Goal: Transaction & Acquisition: Purchase product/service

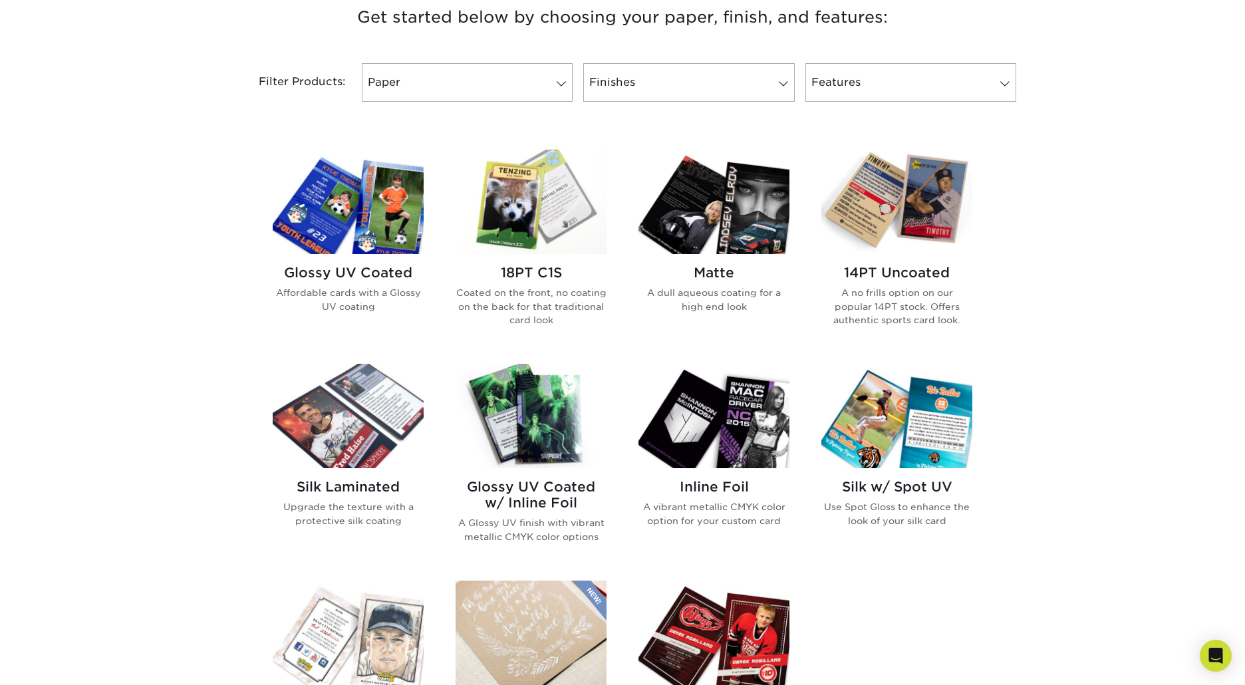
scroll to position [568, 0]
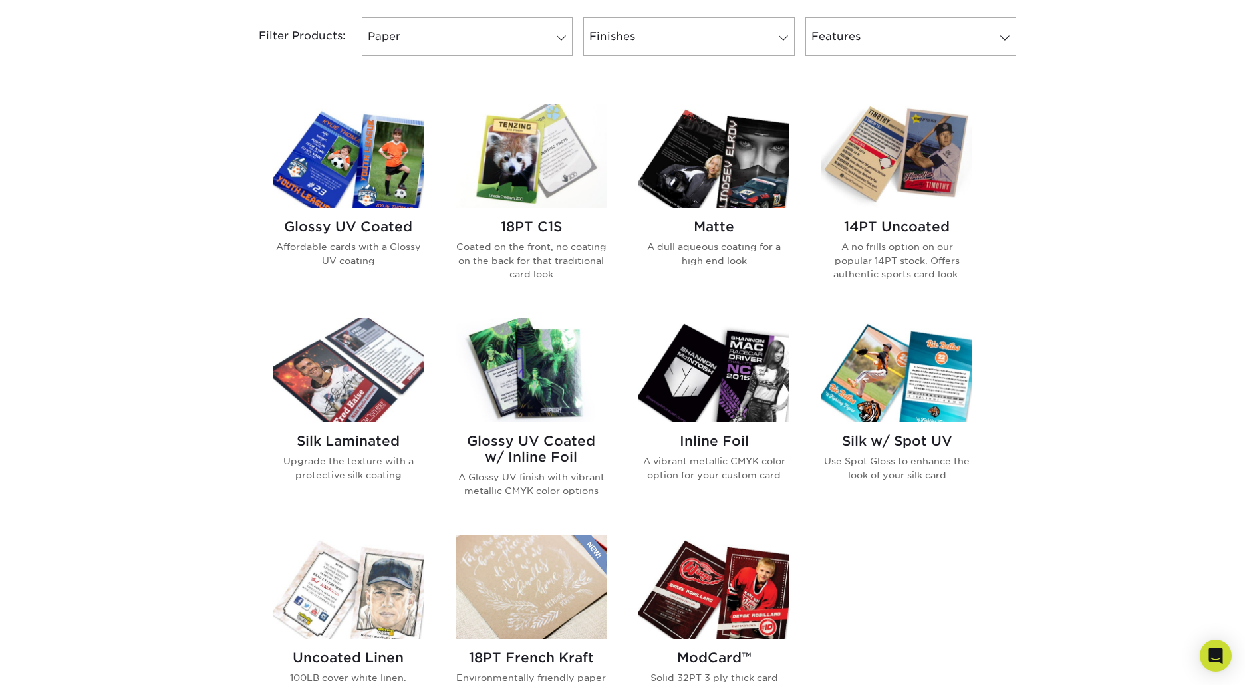
click at [342, 131] on img at bounding box center [348, 156] width 151 height 104
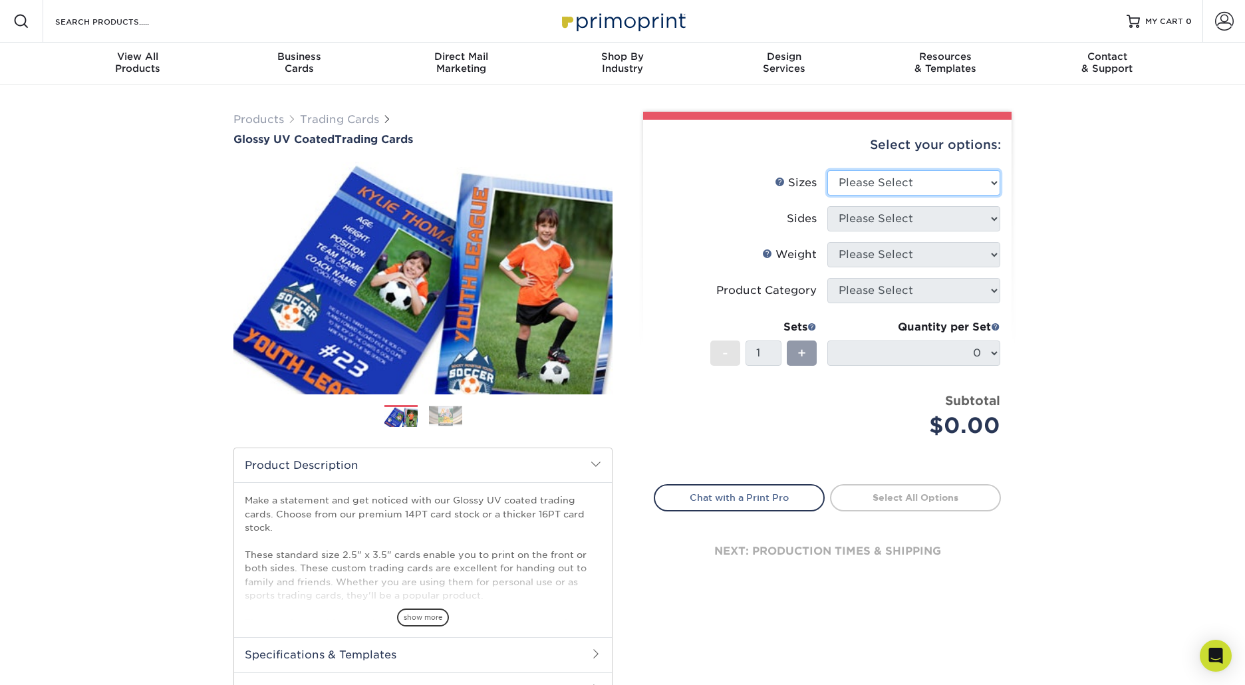
click at [896, 177] on select "Please Select 2.5" x 3.5"" at bounding box center [913, 182] width 173 height 25
select select "2.50x3.50"
click at [827, 170] on select "Please Select 2.5" x 3.5"" at bounding box center [913, 182] width 173 height 25
click at [905, 223] on select "Please Select Print Both Sides Print Front Only" at bounding box center [913, 218] width 173 height 25
select select "13abbda7-1d64-4f25-8bb2-c179b224825d"
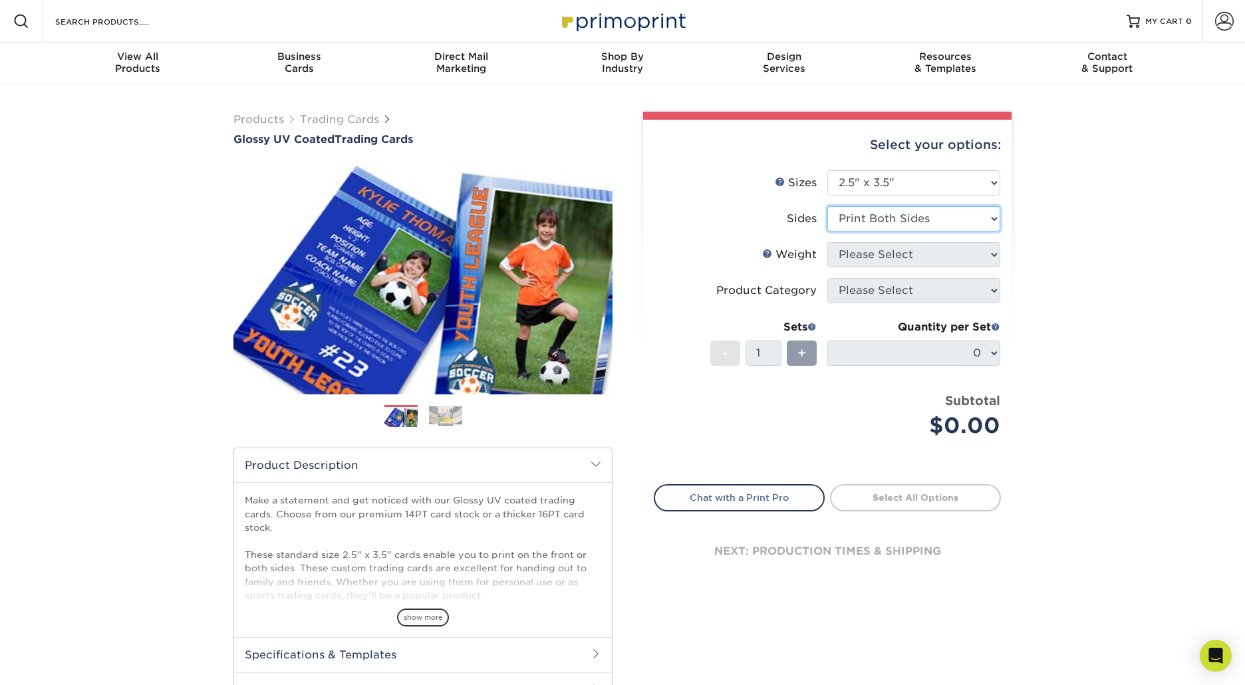
click at [827, 206] on select "Please Select Print Both Sides Print Front Only" at bounding box center [913, 218] width 173 height 25
click at [915, 254] on select "Please Select 16PT 14PT 18PT C1S" at bounding box center [913, 254] width 173 height 25
click at [1006, 293] on div "Select your options: Sizes Help Sizes Please Select 2.5" x 3.5" Sides Please Se…" at bounding box center [827, 361] width 368 height 482
click at [929, 252] on select "Please Select 16PT 14PT 18PT C1S" at bounding box center [913, 254] width 173 height 25
select select "16PT"
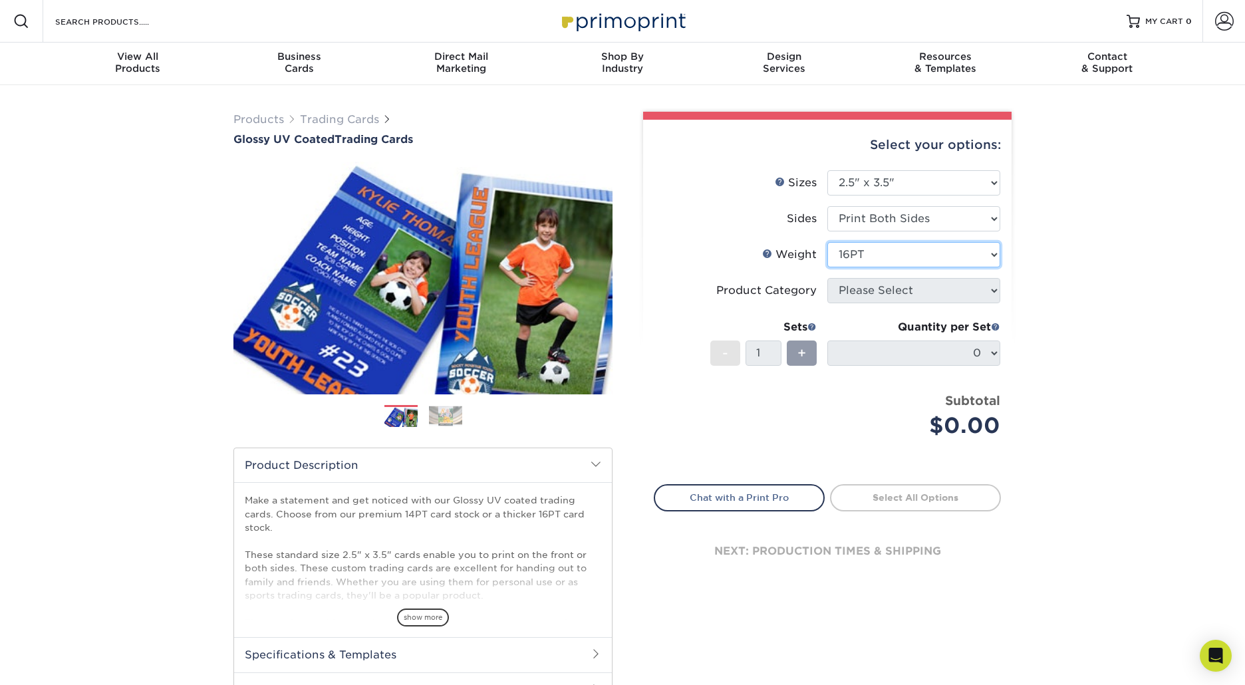
click at [827, 242] on select "Please Select 16PT 14PT 18PT C1S" at bounding box center [913, 254] width 173 height 25
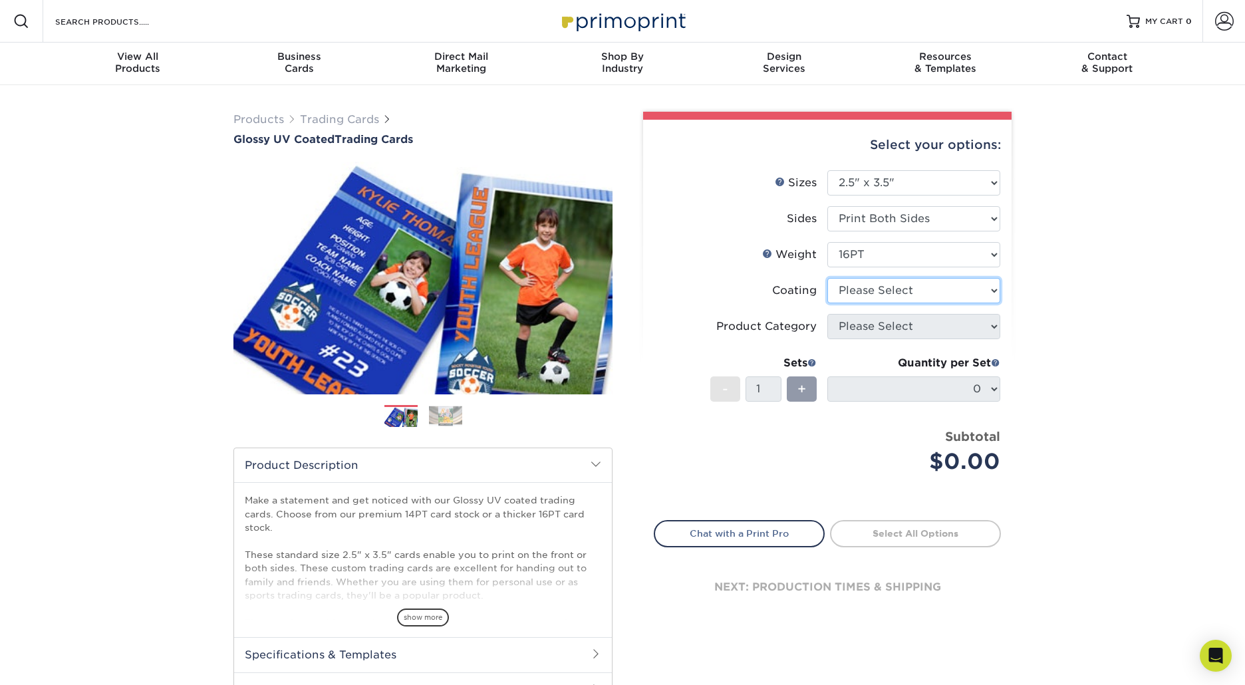
click at [899, 289] on select at bounding box center [913, 290] width 173 height 25
select select "ae367451-b2b8-45df-a344-0f05b6a12993"
click at [827, 278] on select at bounding box center [913, 290] width 173 height 25
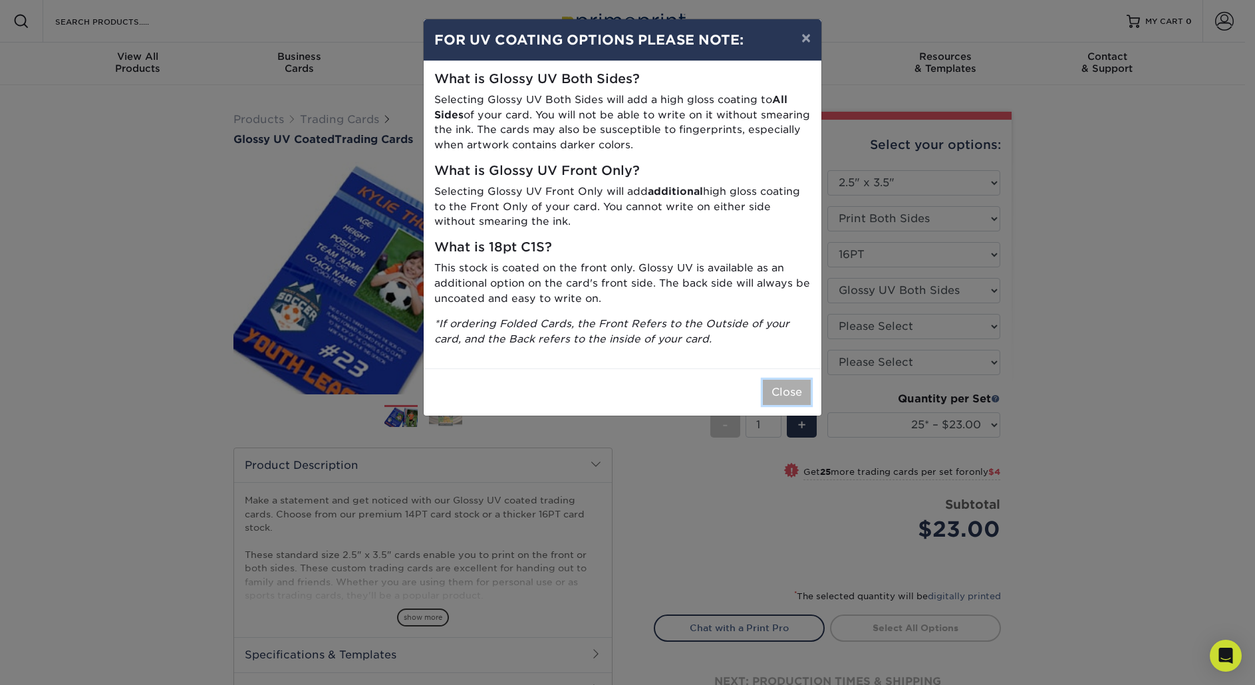
click at [800, 390] on button "Close" at bounding box center [787, 392] width 48 height 25
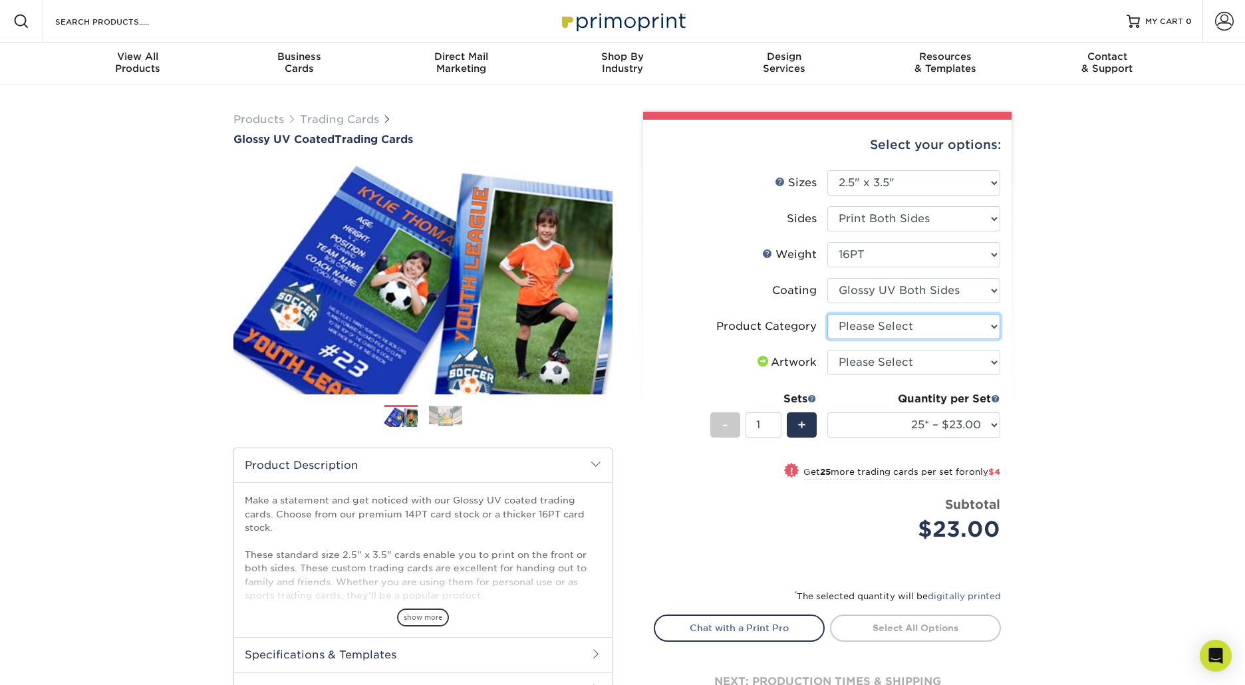
click at [870, 328] on select "Please Select Trading Cards" at bounding box center [913, 326] width 173 height 25
select select "c2f9bce9-36c2-409d-b101-c29d9d031e18"
click at [827, 314] on select "Please Select Trading Cards" at bounding box center [913, 326] width 173 height 25
click at [884, 362] on select "Please Select I will upload files I need a design - $100" at bounding box center [913, 362] width 173 height 25
select select "upload"
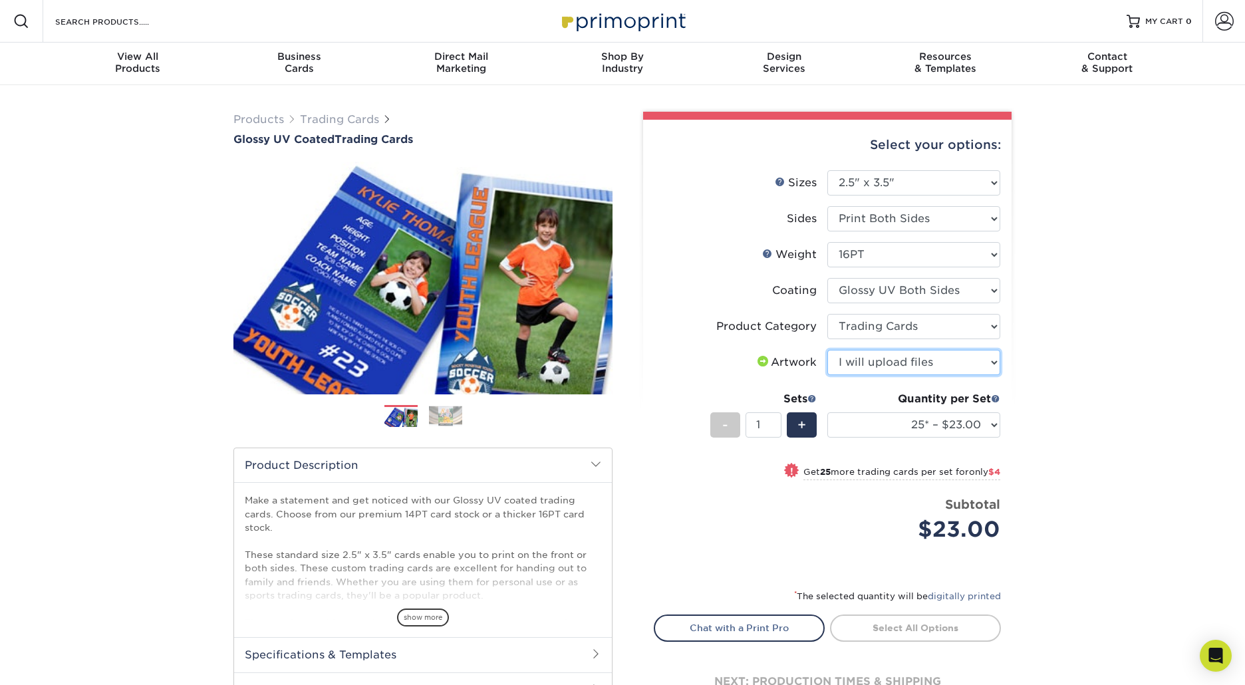
click at [827, 350] on select "Please Select I will upload files I need a design - $100" at bounding box center [913, 362] width 173 height 25
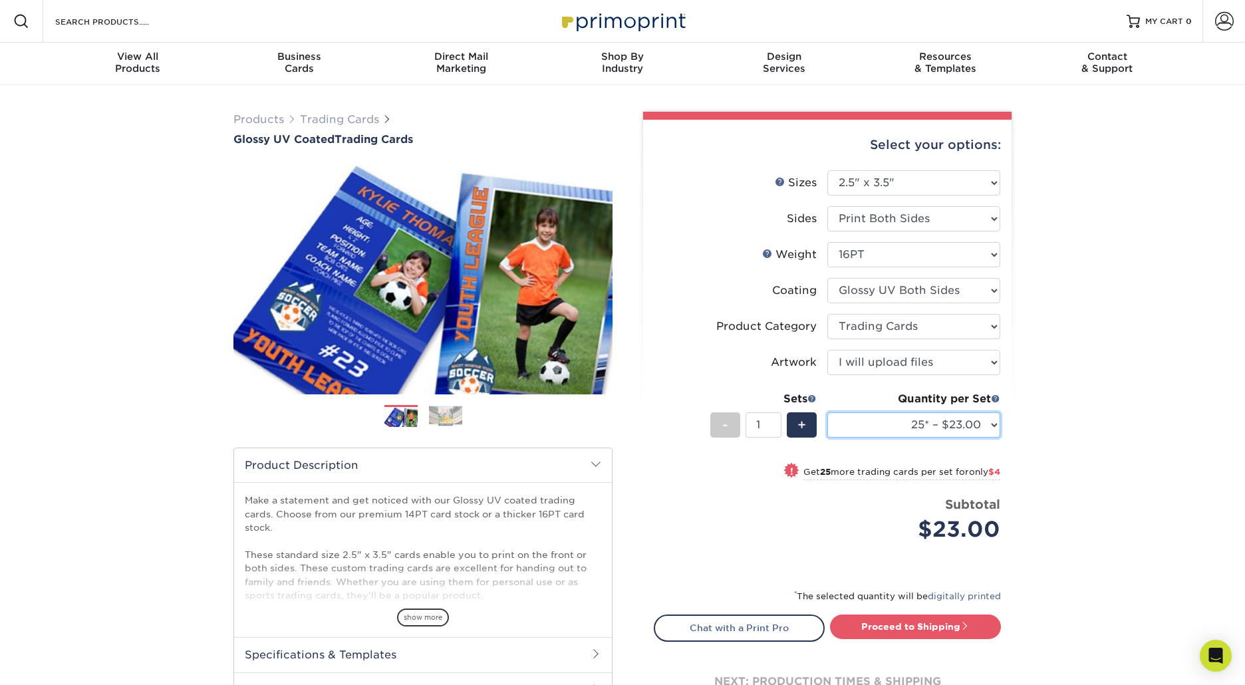
click at [989, 423] on select "25* – $23.00 50* – $27.00 75* – $33.00 100* – $37.00 250* – $47.00 500 – $58.00…" at bounding box center [913, 424] width 173 height 25
click at [827, 412] on select "25* – $23.00 50* – $27.00 75* – $33.00 100* – $37.00 250* – $47.00 500 – $58.00…" at bounding box center [913, 424] width 173 height 25
click at [1092, 393] on div "Products Trading Cards Glossy UV Coated Trading Cards Previous Next /" at bounding box center [622, 440] width 1245 height 710
click at [896, 284] on select at bounding box center [913, 290] width 173 height 25
click at [827, 278] on select at bounding box center [913, 290] width 173 height 25
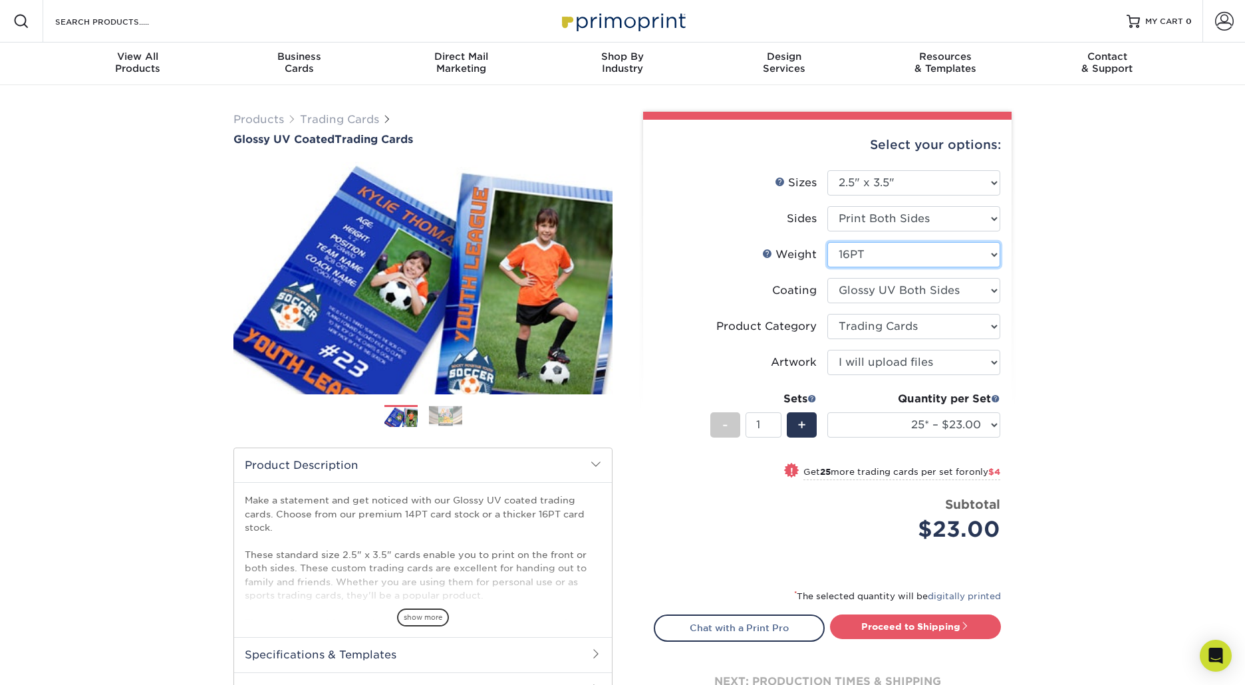
click at [893, 262] on select "Please Select 16PT 14PT 18PT C1S" at bounding box center [913, 254] width 173 height 25
click at [889, 621] on link "Proceed to Shipping" at bounding box center [915, 626] width 171 height 24
type input "Set 1"
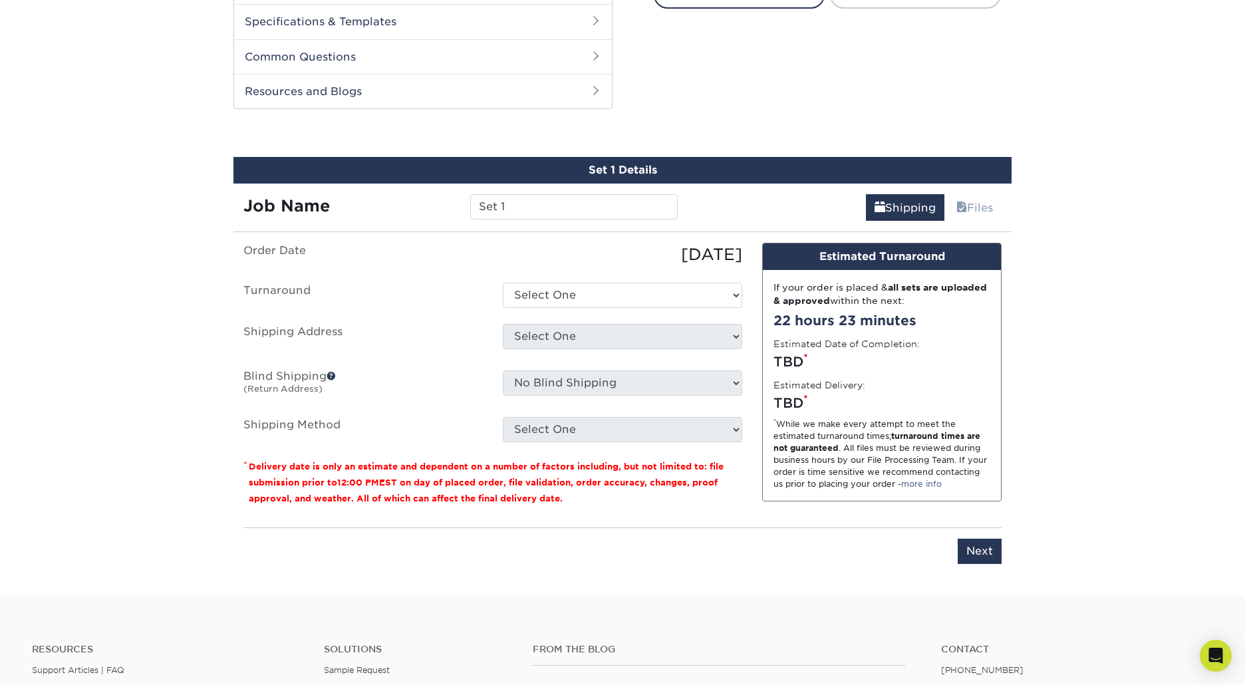
scroll to position [676, 0]
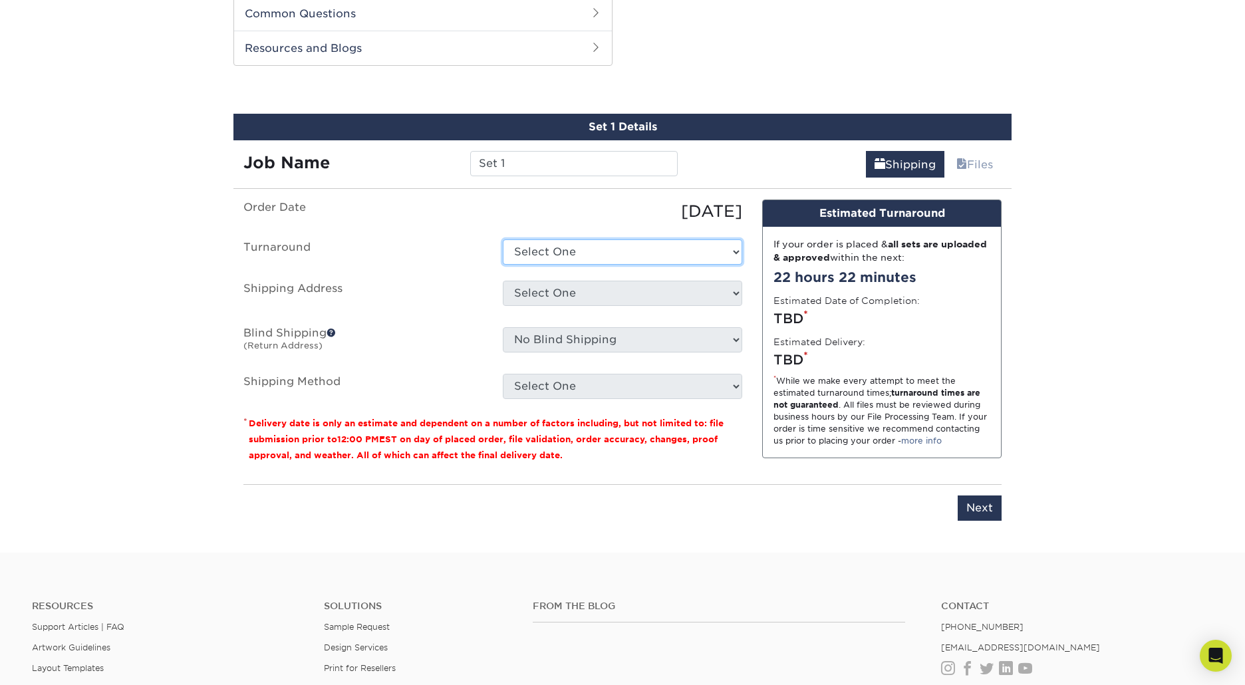
click at [560, 254] on select "Select One 2-4 Business Days 2 Day Next Business Day" at bounding box center [622, 251] width 239 height 25
select select "fb7efd0a-2cc1-4e4a-9187-b86156a018be"
click at [503, 239] on select "Select One 2-4 Business Days 2 Day Next Business Day" at bounding box center [622, 251] width 239 height 25
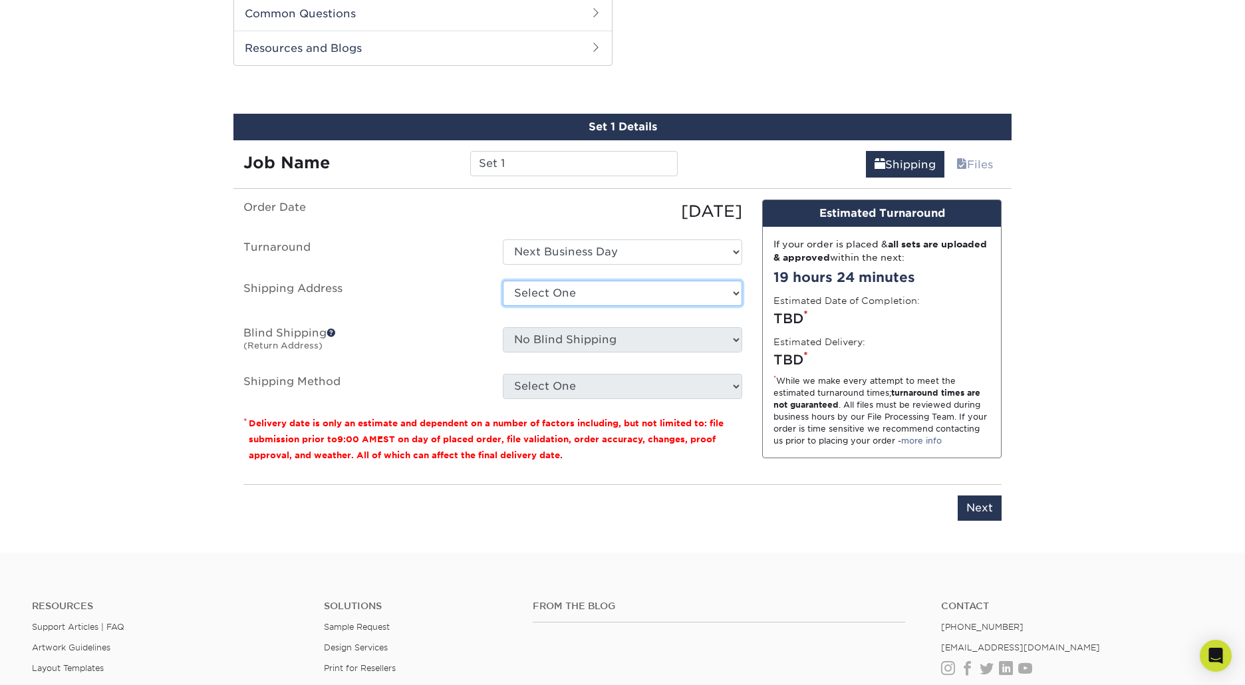
click at [592, 281] on select "Select One + Add New Address - Login" at bounding box center [622, 293] width 239 height 25
select select "newaddress"
click at [503, 281] on select "Select One + Add New Address - Login" at bounding box center [622, 293] width 239 height 25
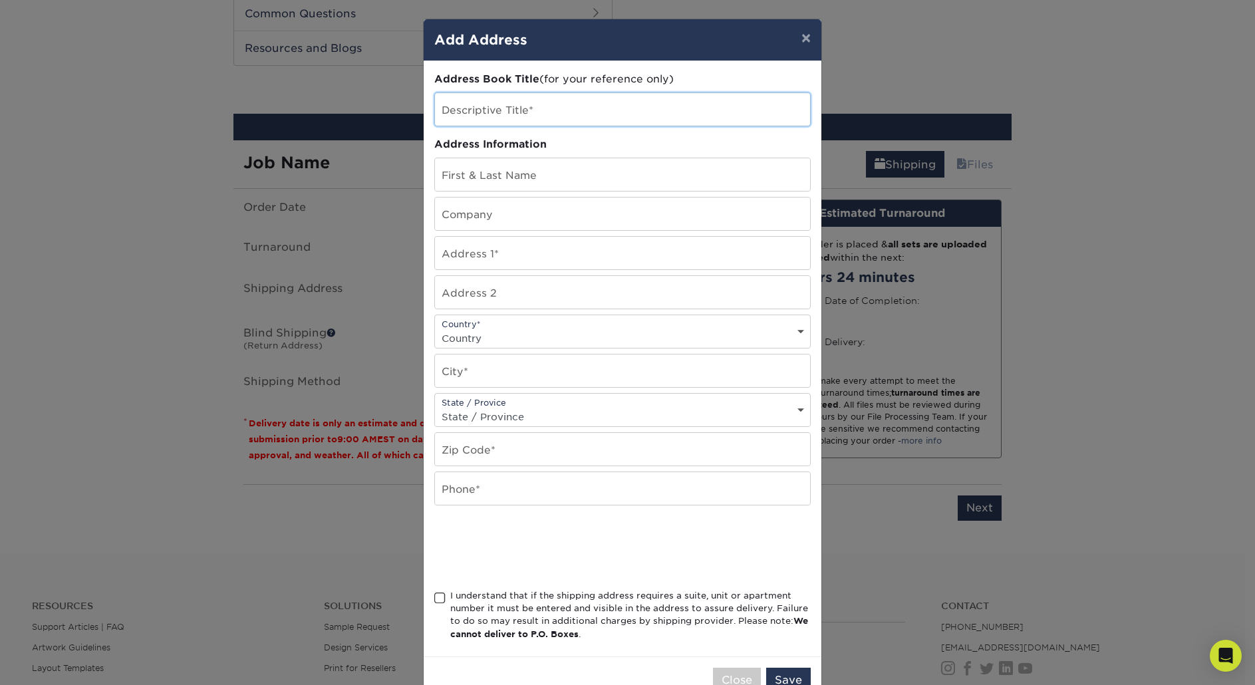
click at [516, 122] on input "text" at bounding box center [622, 109] width 375 height 33
type input "GIFT"
click at [515, 174] on input "text" at bounding box center [622, 174] width 375 height 33
type input "celina craigwell"
type input "blythe inside"
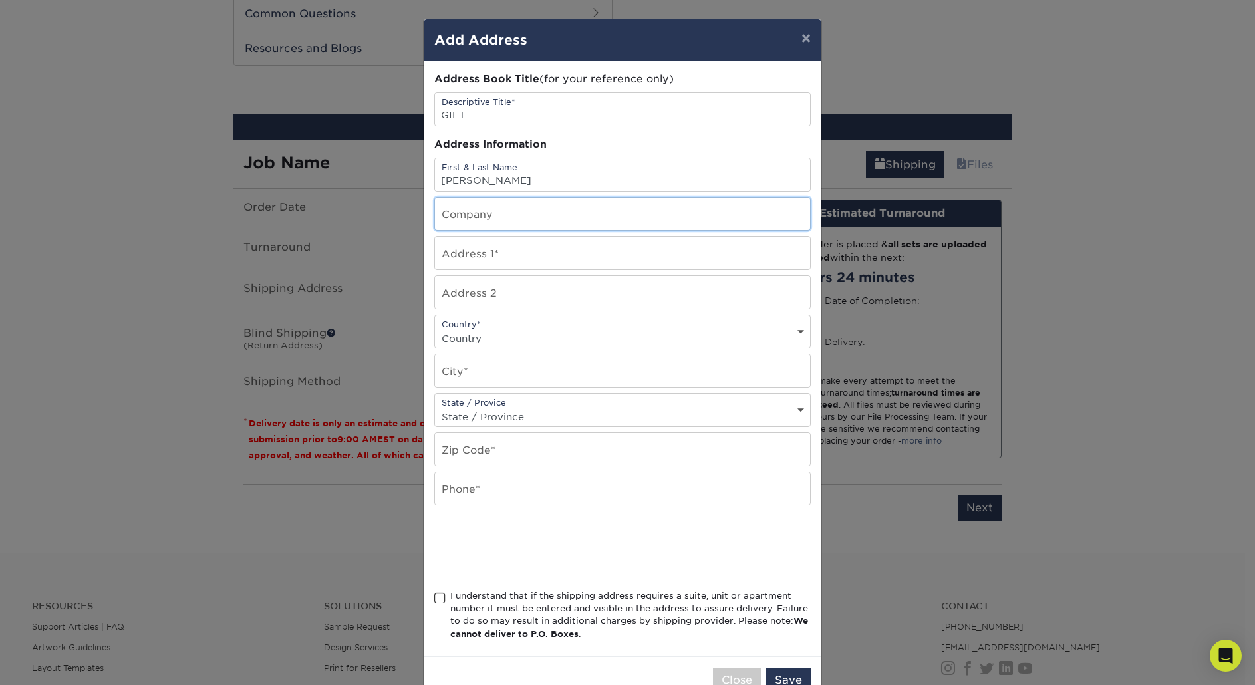
type input "30 DEERFIELD DRIVE"
select select "US"
type input "BRIDGEWATER"
select select "MA"
type input "02324"
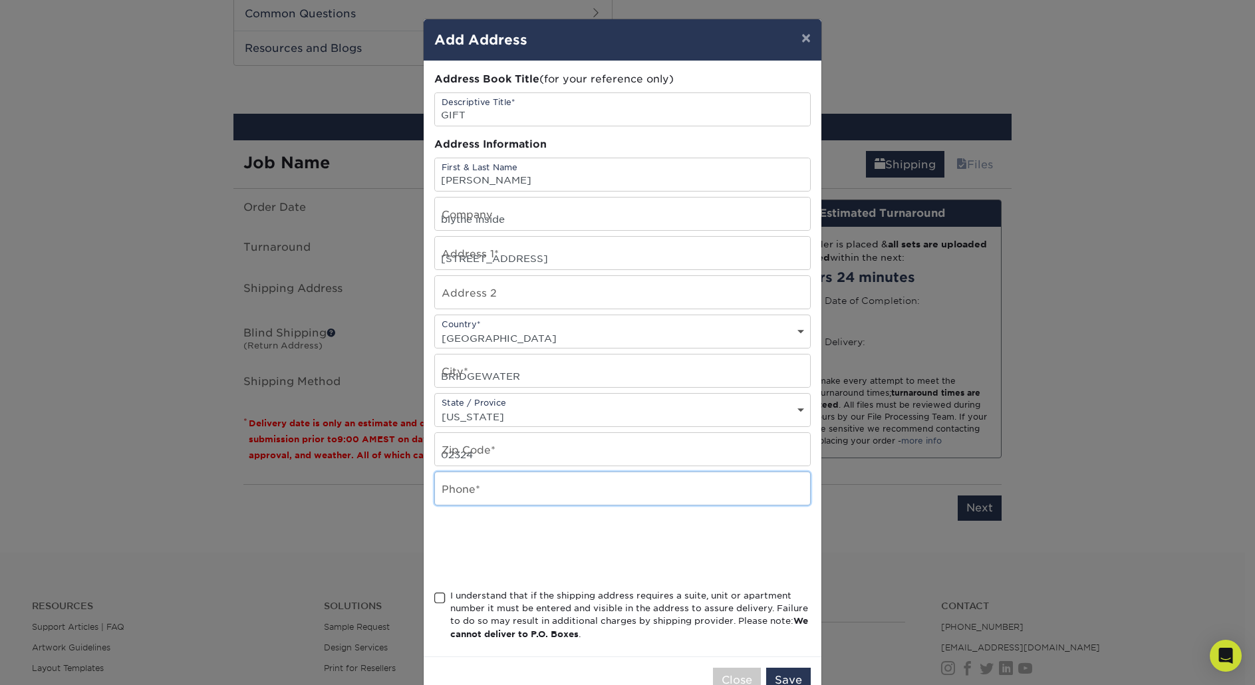
type input "6179813148"
click at [437, 597] on span at bounding box center [439, 598] width 11 height 13
click at [0, 0] on input "I understand that if the shipping address requires a suite, unit or apartment n…" at bounding box center [0, 0] width 0 height 0
click at [788, 671] on button "Save" at bounding box center [788, 679] width 45 height 25
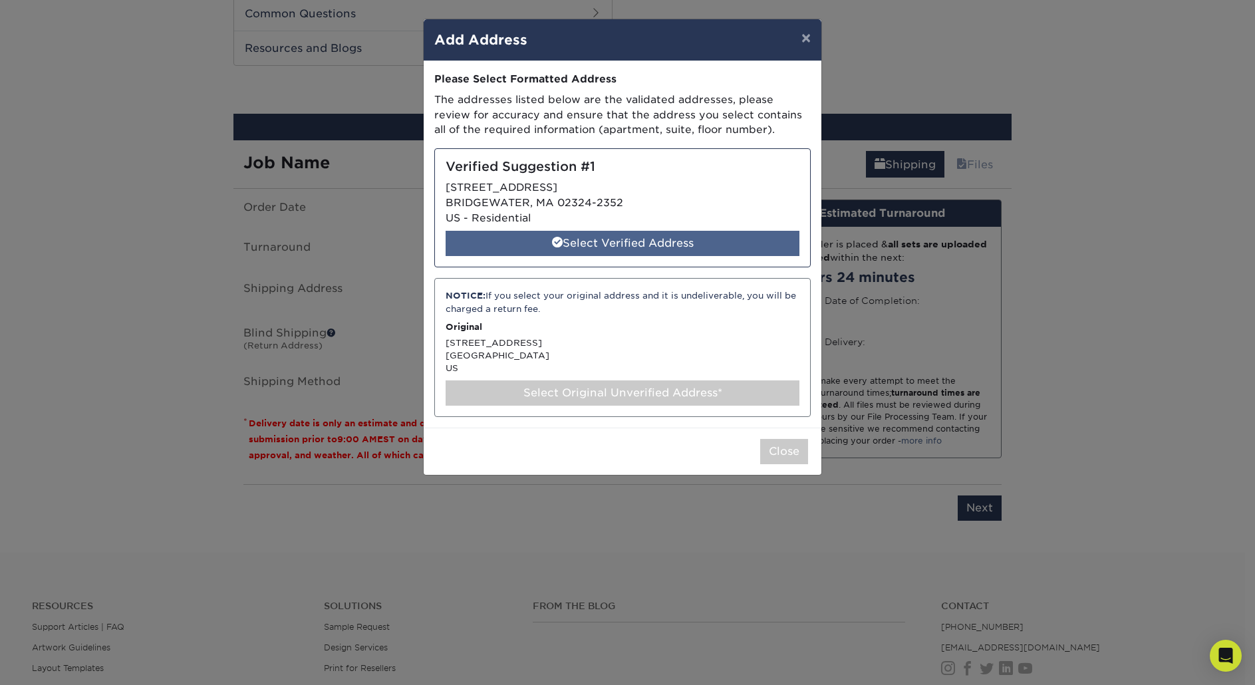
click at [632, 242] on div "Select Verified Address" at bounding box center [622, 243] width 354 height 25
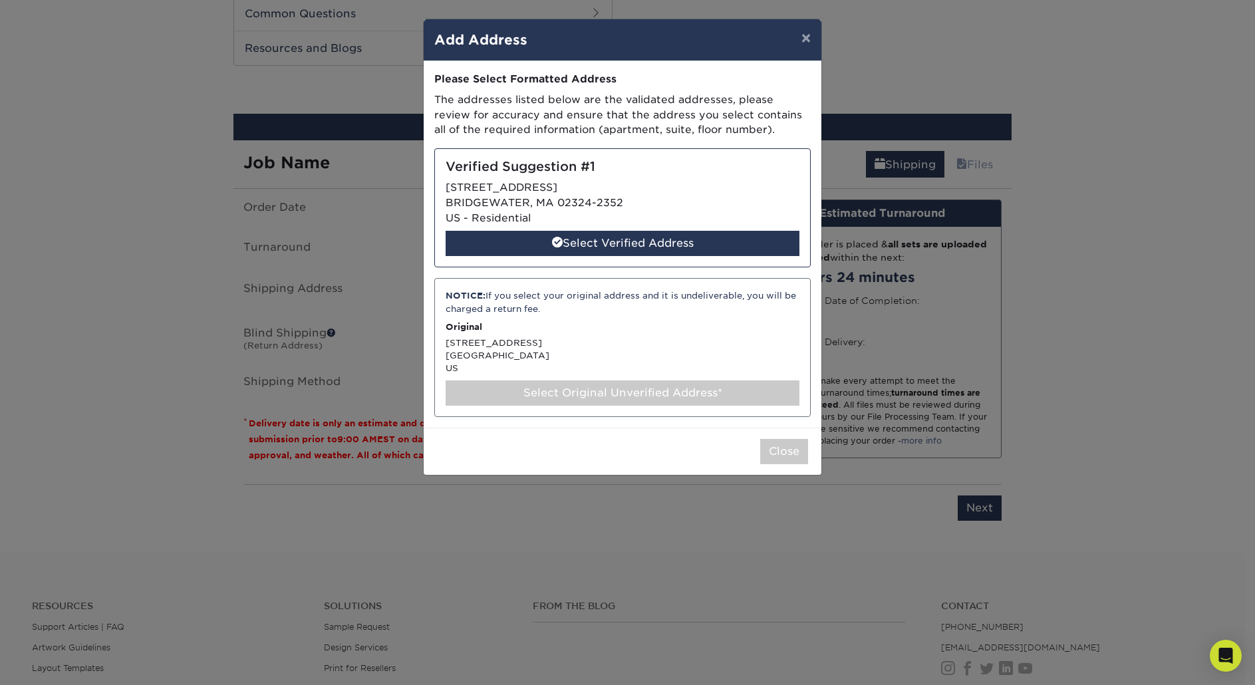
select select "286461"
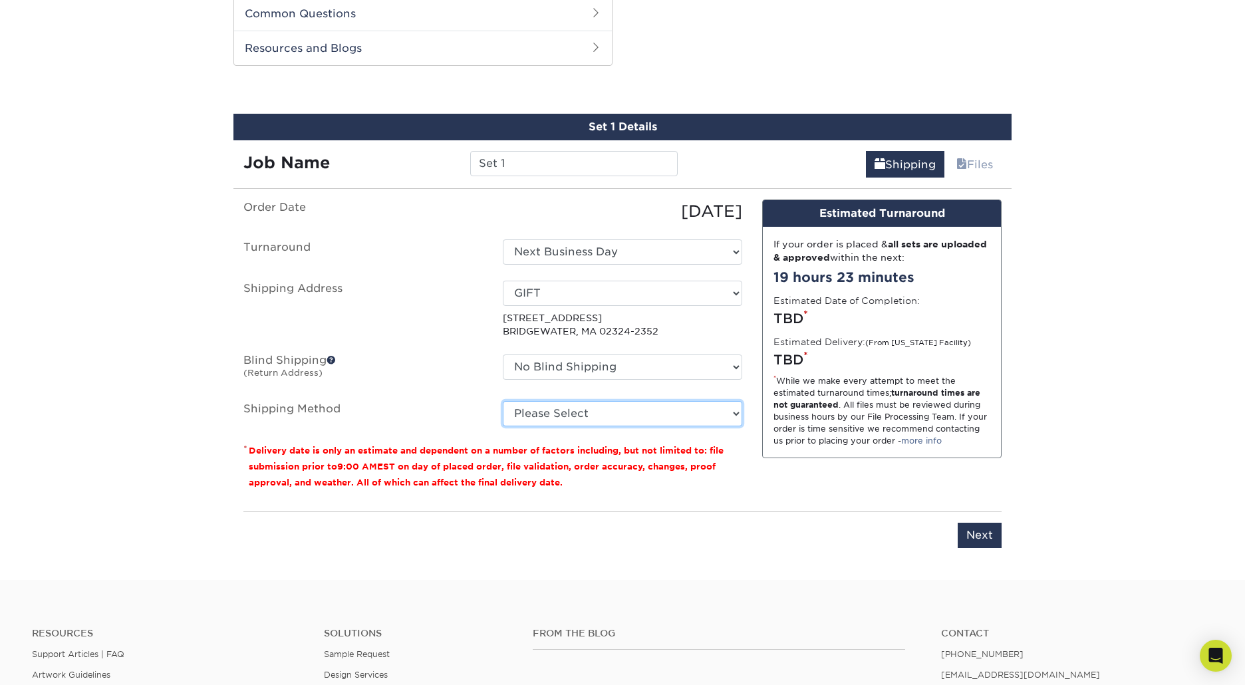
click at [567, 409] on select "Please Select 3 Day Shipping Service (+$16.68) Ground Shipping (+$16.92) 2 Day …" at bounding box center [622, 413] width 239 height 25
click at [503, 401] on select "Please Select 3 Day Shipping Service (+$16.68) Ground Shipping (+$16.92) 2 Day …" at bounding box center [622, 413] width 239 height 25
click at [572, 413] on select "Please Select 3 Day Shipping Service (+$16.68) Ground Shipping (+$16.92) 2 Day …" at bounding box center [622, 413] width 239 height 25
select select "01"
click at [503, 401] on select "Please Select 3 Day Shipping Service (+$16.68) Ground Shipping (+$16.92) 2 Day …" at bounding box center [622, 413] width 239 height 25
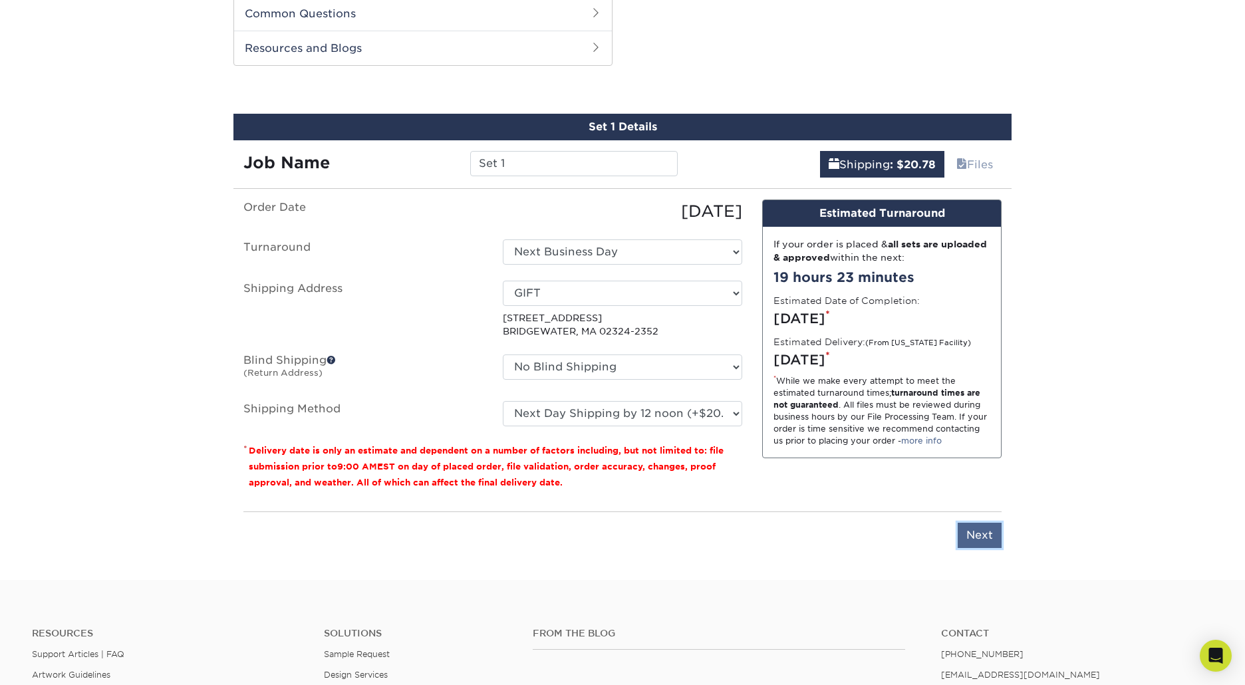
click at [992, 540] on input "Next" at bounding box center [979, 535] width 44 height 25
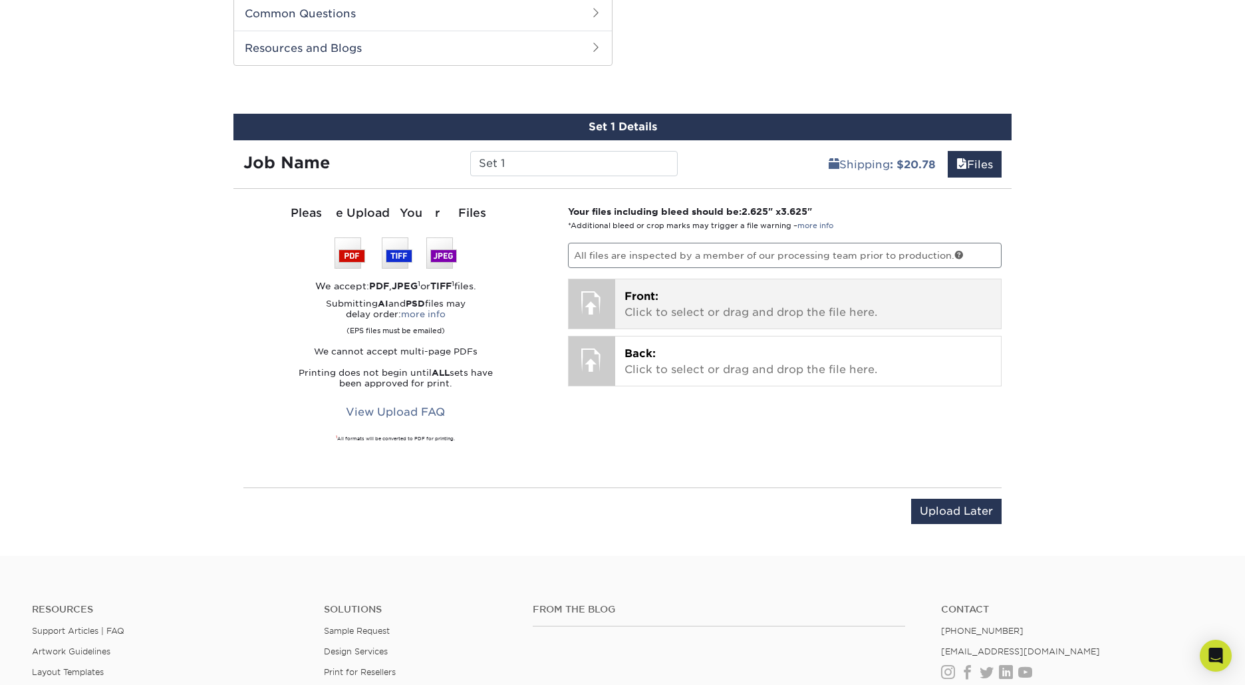
click at [741, 299] on p "Front: Click to select or drag and drop the file here." at bounding box center [808, 305] width 368 height 32
click at [717, 305] on p "Front: Click to select or drag and drop the file here." at bounding box center [808, 305] width 368 height 32
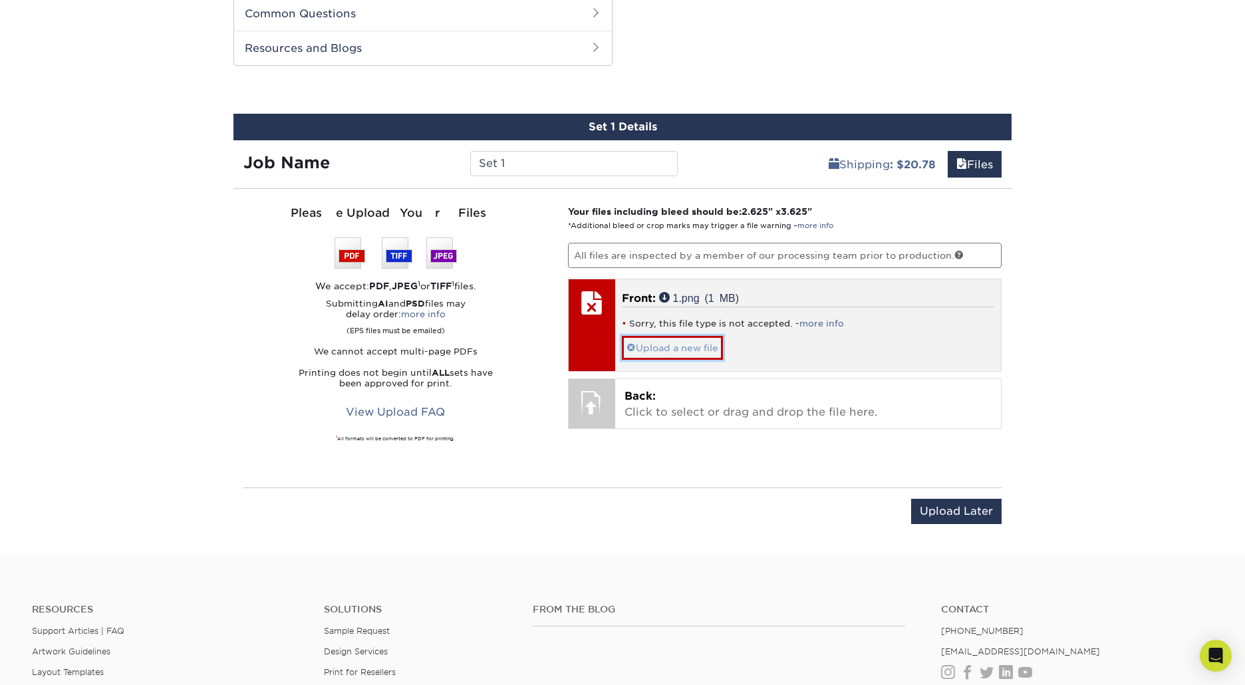
click at [631, 344] on span at bounding box center [630, 347] width 9 height 11
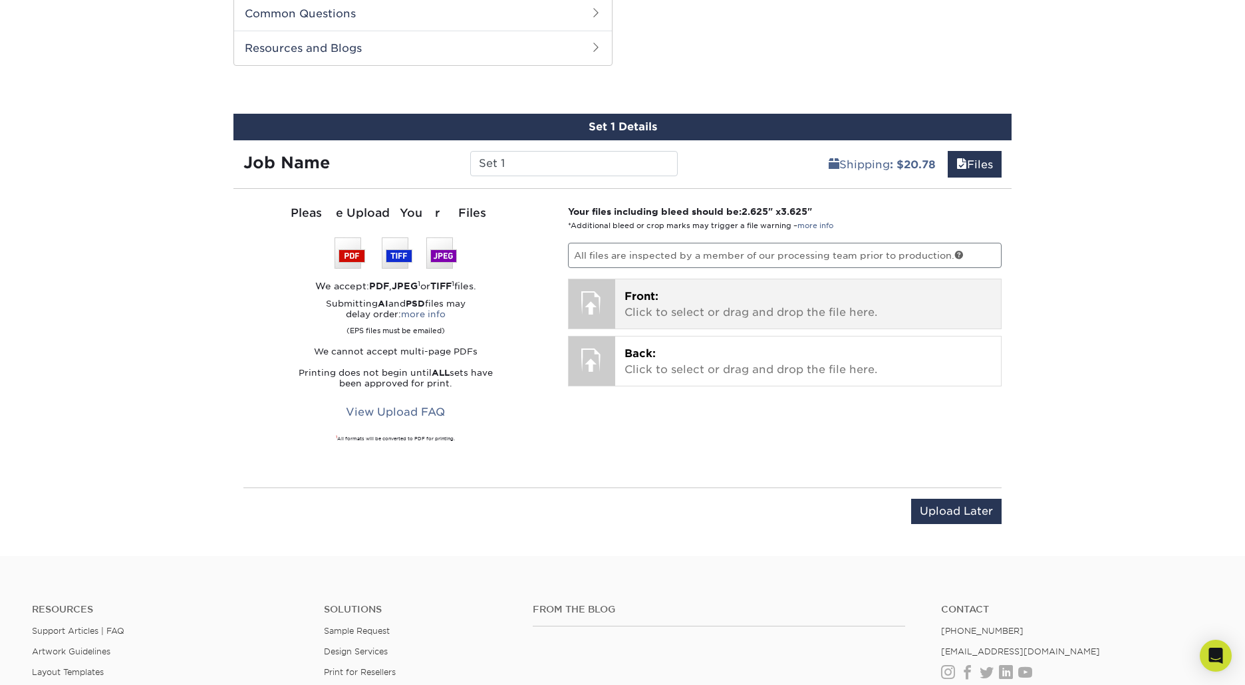
click at [676, 311] on p "Front: Click to select or drag and drop the file here." at bounding box center [808, 305] width 368 height 32
click at [724, 326] on div "Your files including bleed should be: 2.625 " x 3.625 " *Additional bleed or cr…" at bounding box center [785, 338] width 454 height 267
click at [726, 299] on p "Front: Click to select or drag and drop the file here." at bounding box center [808, 305] width 368 height 32
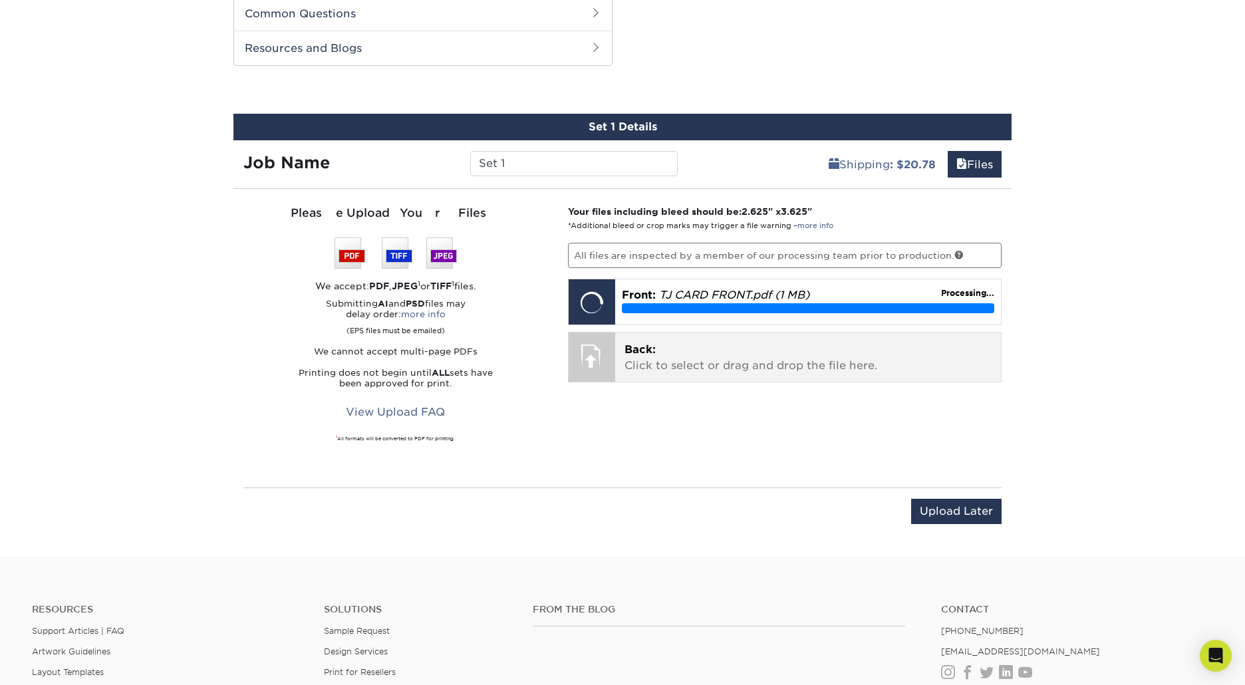
click at [753, 364] on p "Back: Click to select or drag and drop the file here." at bounding box center [808, 358] width 368 height 32
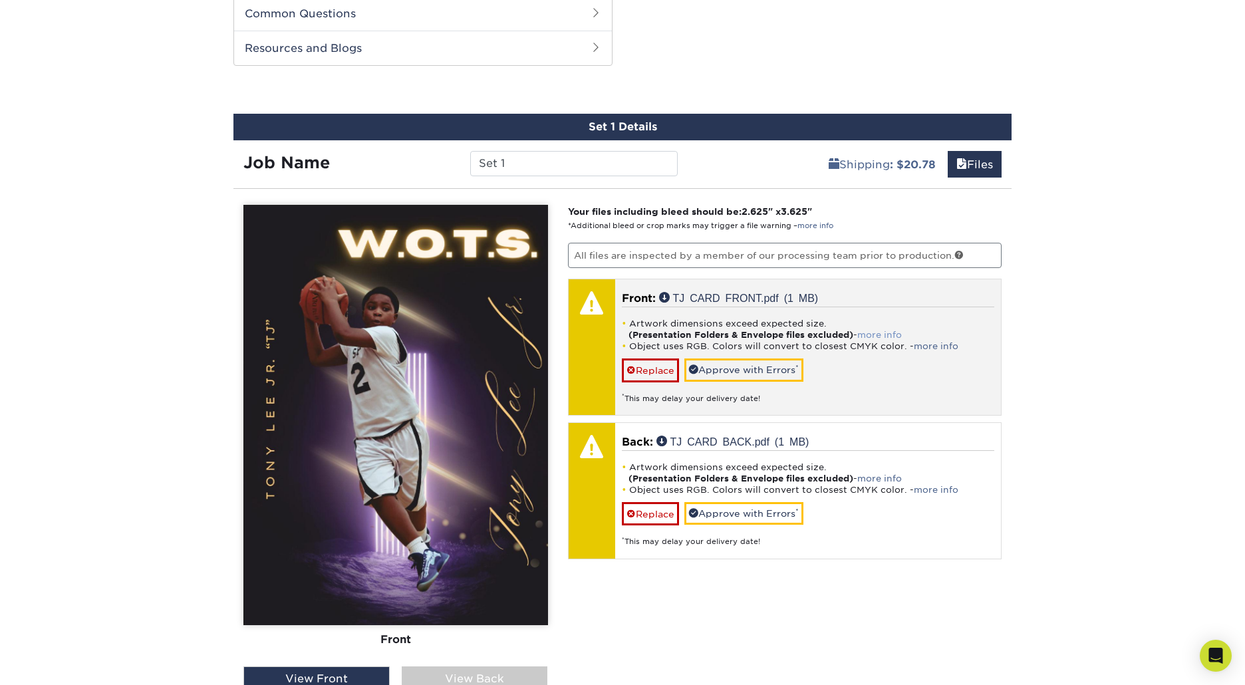
click at [888, 332] on link "more info" at bounding box center [879, 335] width 45 height 10
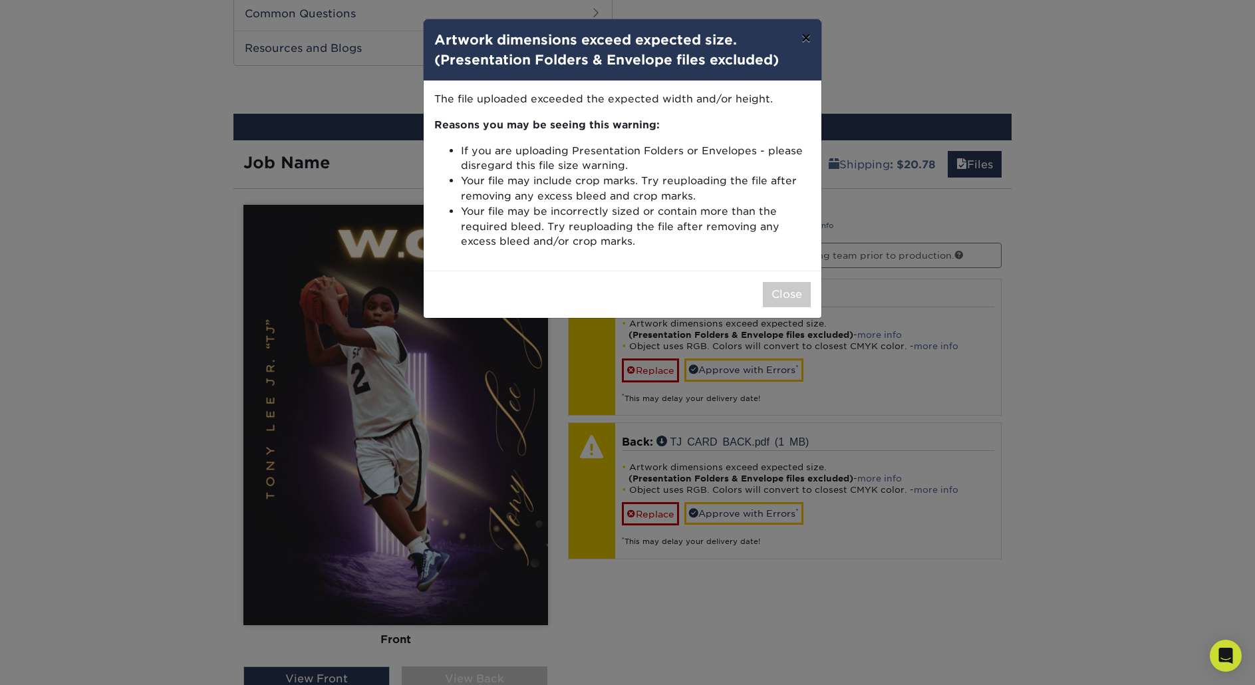
click at [808, 44] on button "×" at bounding box center [805, 37] width 31 height 37
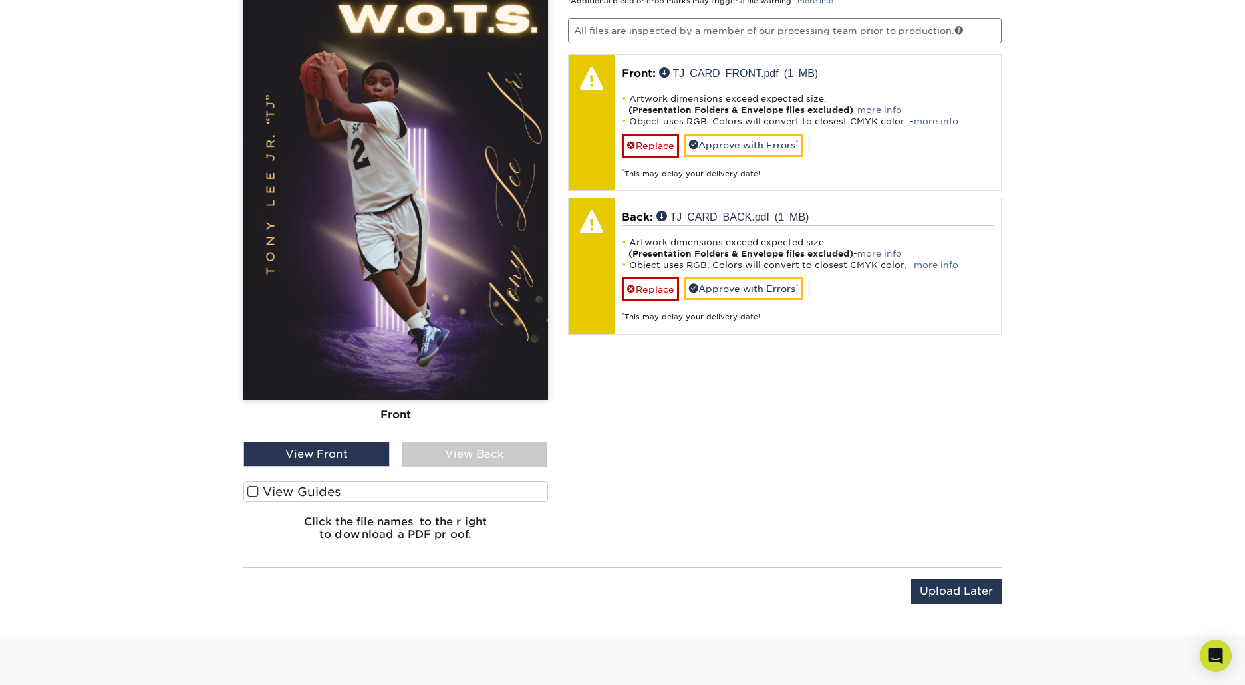
scroll to position [897, 0]
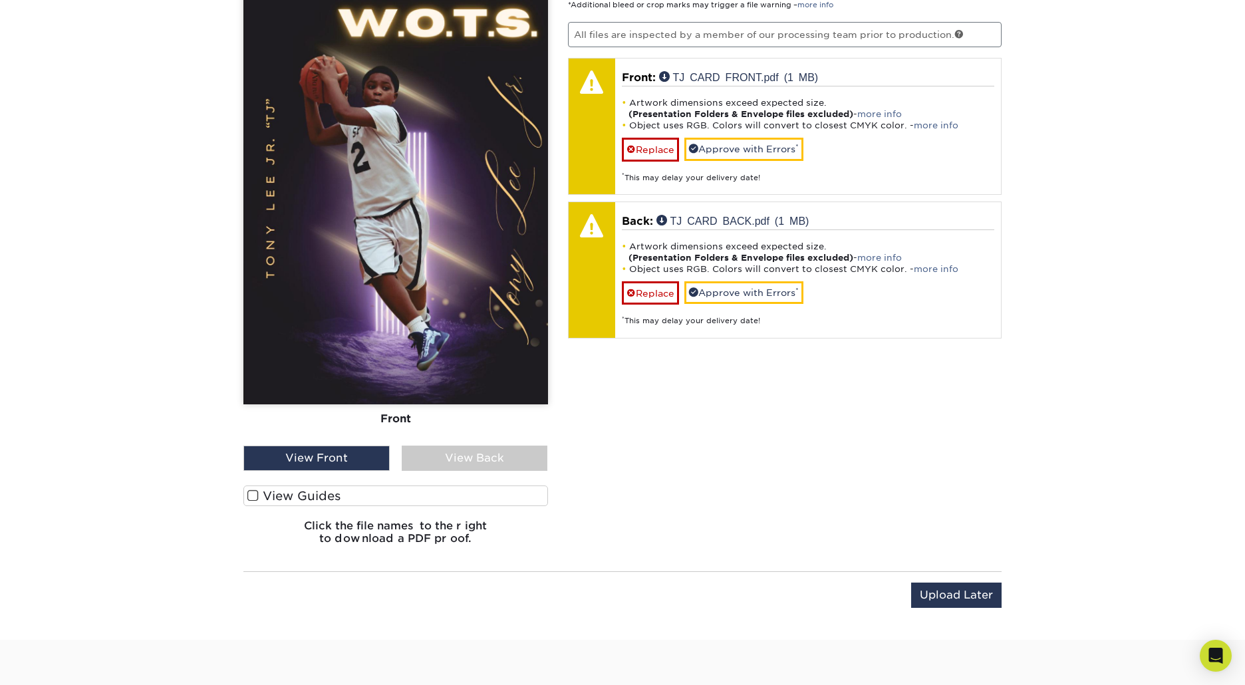
click at [467, 463] on div "View Back" at bounding box center [475, 457] width 146 height 25
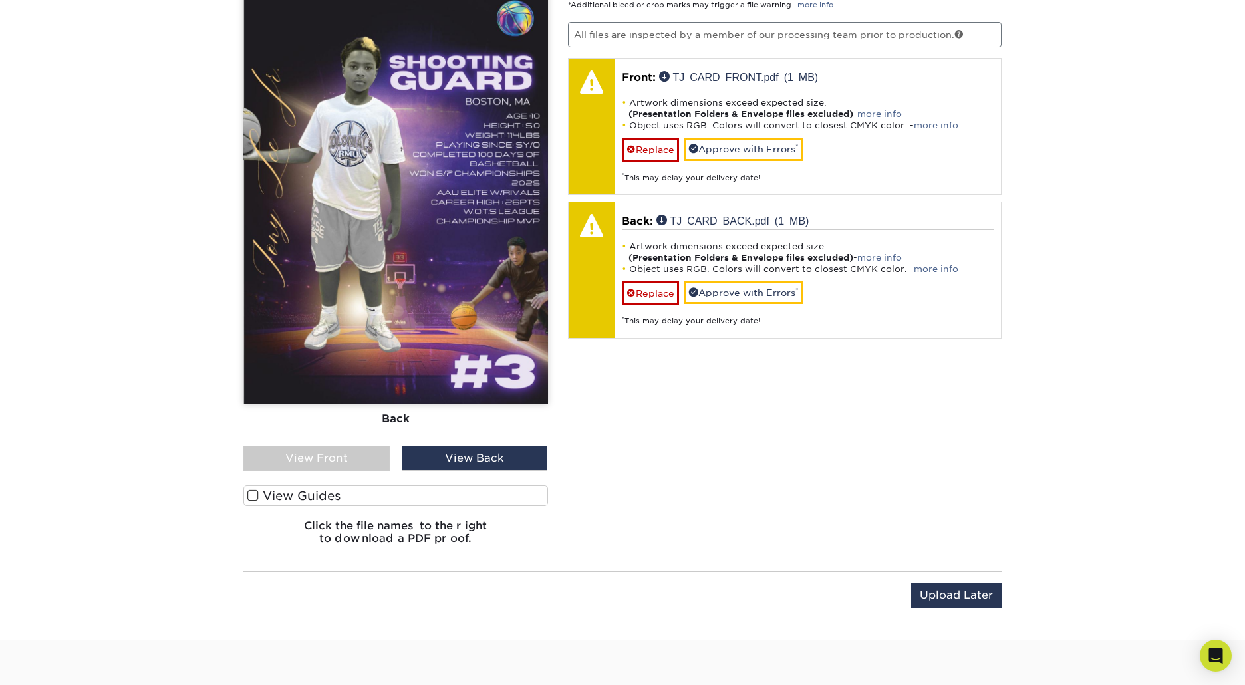
click at [375, 455] on div "View Front" at bounding box center [316, 457] width 146 height 25
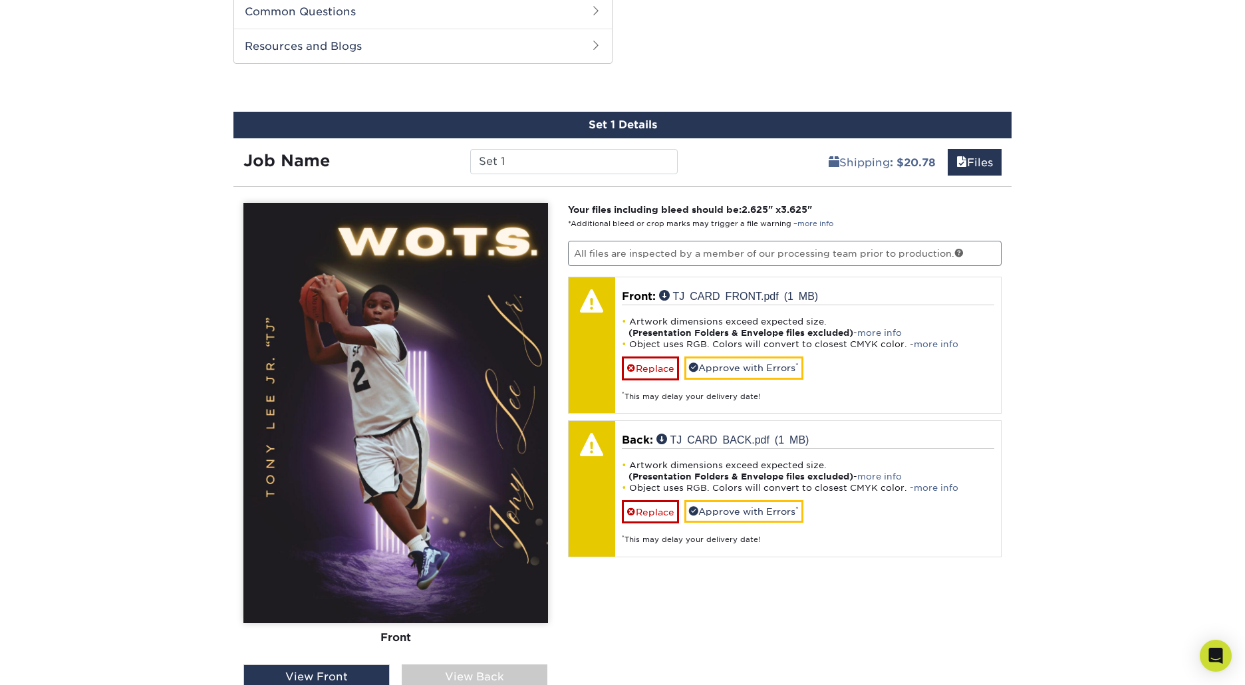
scroll to position [671, 0]
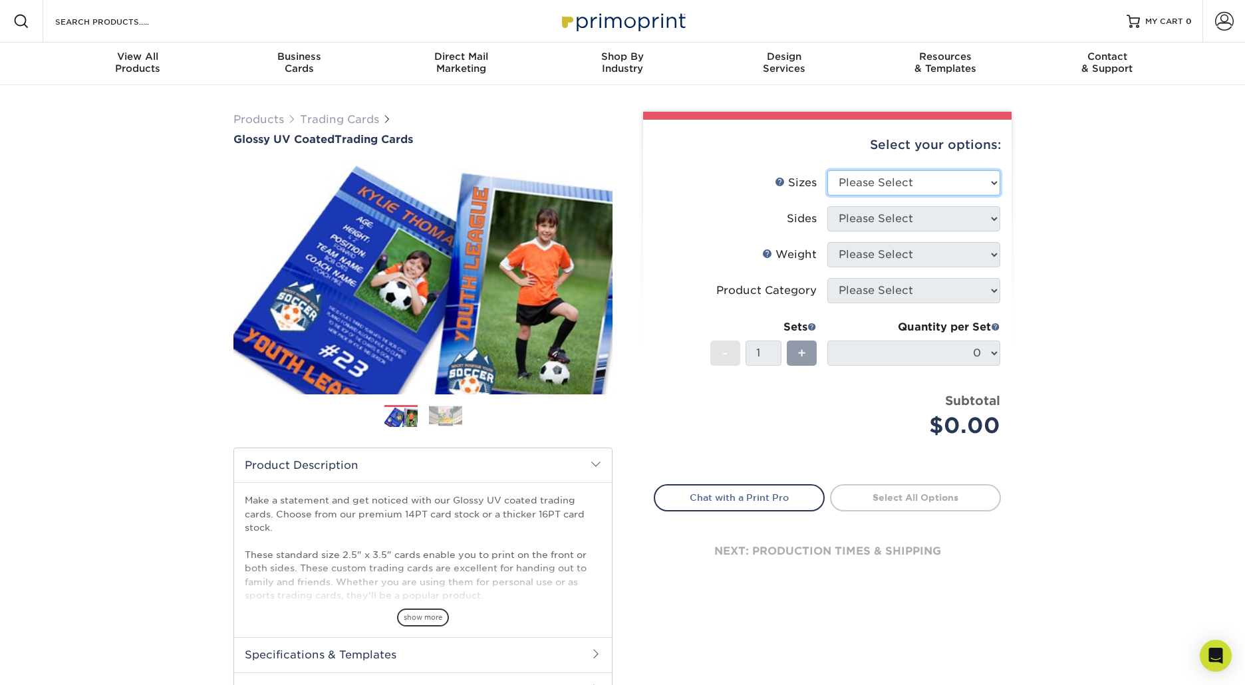
click at [961, 179] on select "Please Select 2.5" x 3.5"" at bounding box center [913, 182] width 173 height 25
select select "2.50x3.50"
click at [827, 170] on select "Please Select 2.5" x 3.5"" at bounding box center [913, 182] width 173 height 25
click at [923, 212] on select "Please Select Print Both Sides Print Front Only" at bounding box center [913, 218] width 173 height 25
select select "13abbda7-1d64-4f25-8bb2-c179b224825d"
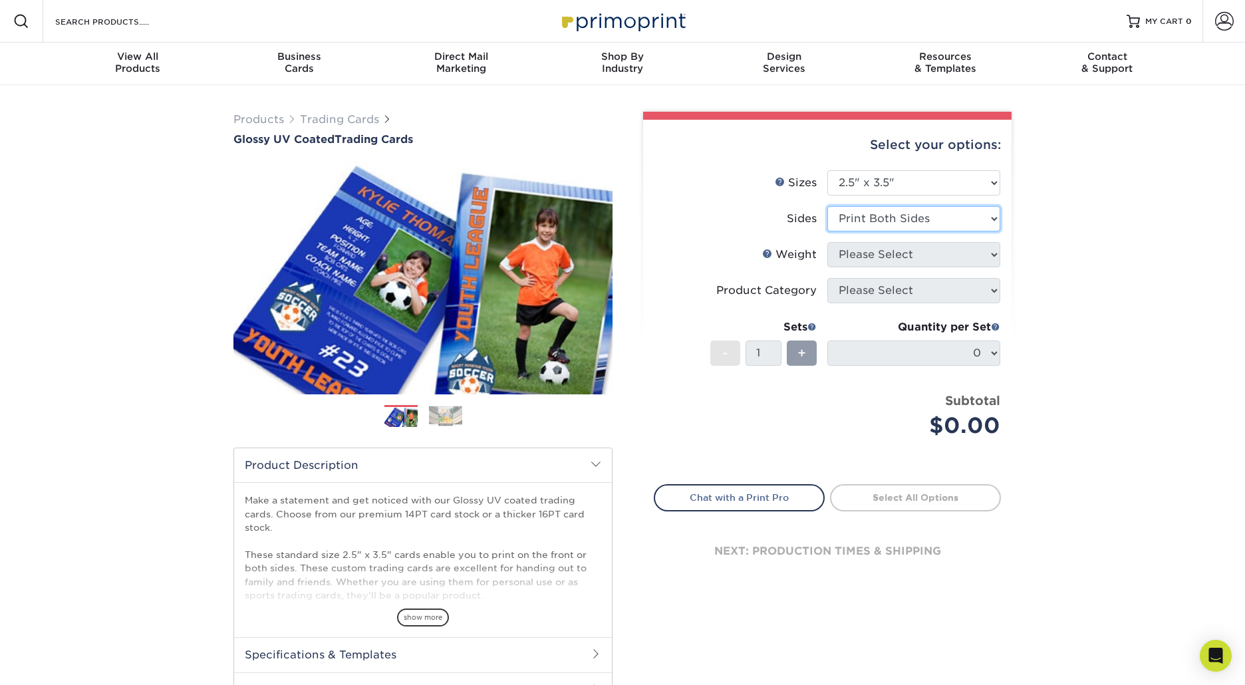
click at [827, 206] on select "Please Select Print Both Sides Print Front Only" at bounding box center [913, 218] width 173 height 25
click at [917, 249] on select "Please Select 16PT 14PT 18PT C1S" at bounding box center [913, 254] width 173 height 25
select select "16PT"
click at [827, 242] on select "Please Select 16PT 14PT 18PT C1S" at bounding box center [913, 254] width 173 height 25
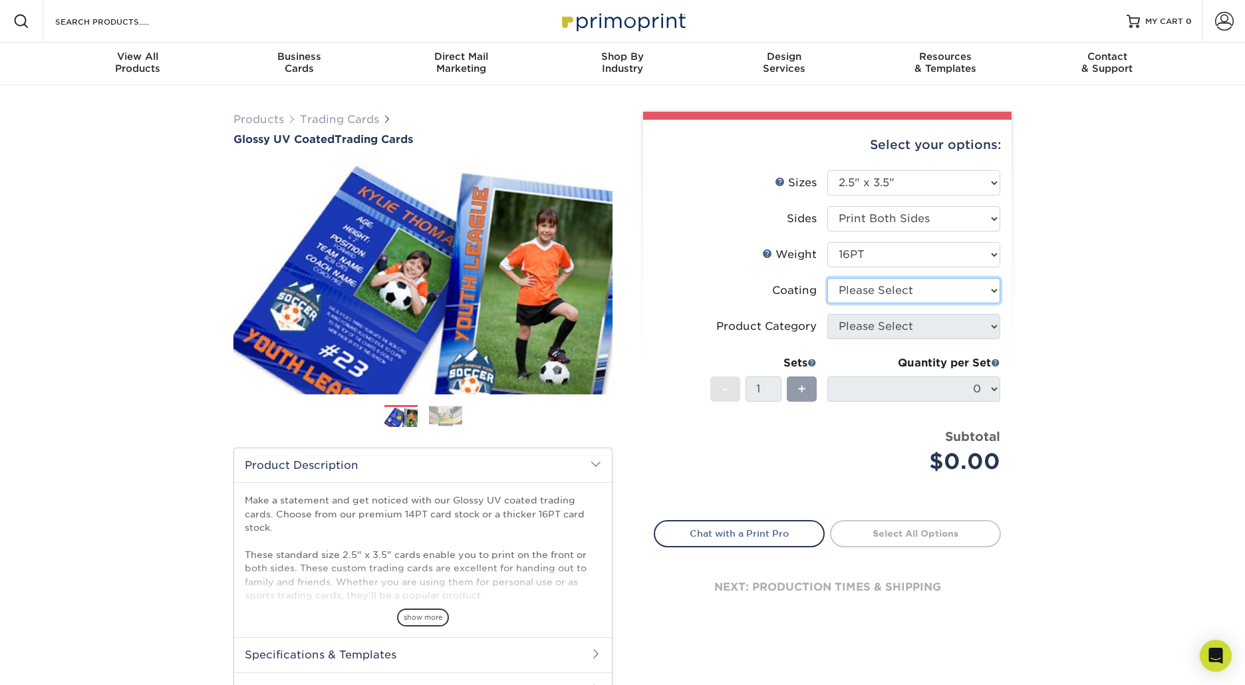
click at [907, 287] on select at bounding box center [913, 290] width 173 height 25
select select "ae367451-b2b8-45df-a344-0f05b6a12993"
click at [827, 278] on select at bounding box center [913, 290] width 173 height 25
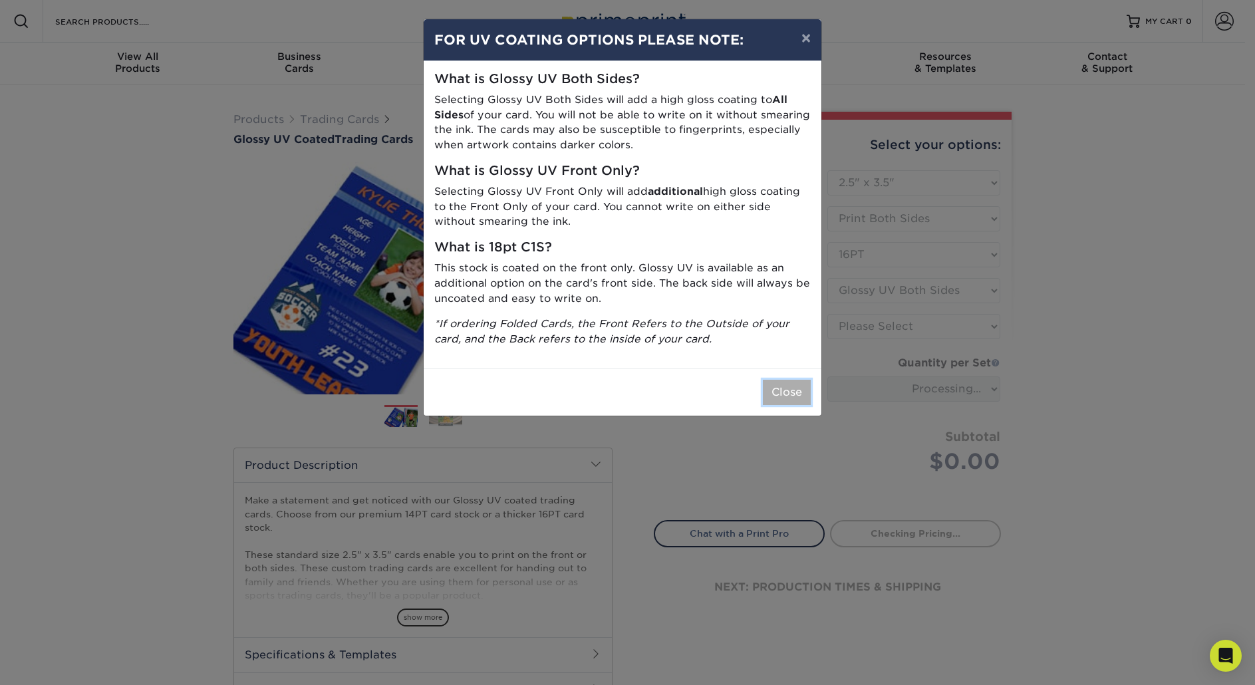
click at [793, 386] on button "Close" at bounding box center [787, 392] width 48 height 25
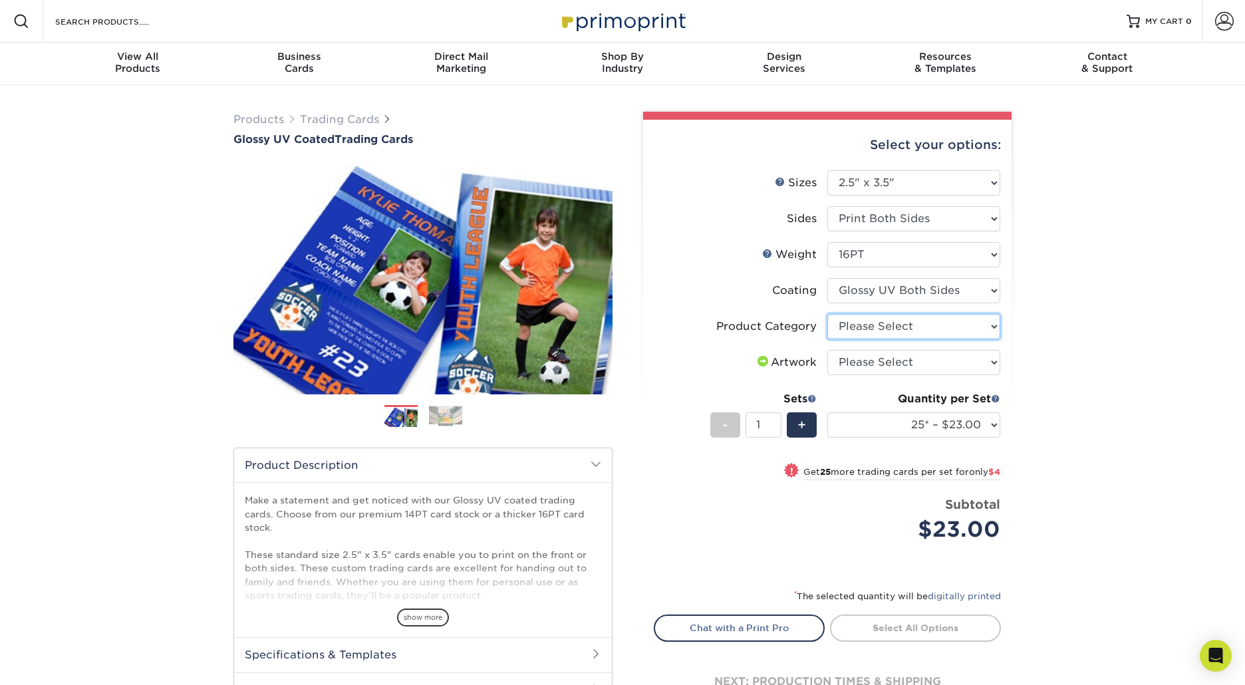
click at [886, 324] on select "Please Select Trading Cards" at bounding box center [913, 326] width 173 height 25
select select "c2f9bce9-36c2-409d-b101-c29d9d031e18"
click at [827, 314] on select "Please Select Trading Cards" at bounding box center [913, 326] width 173 height 25
click at [898, 356] on select "Please Select I will upload files I need a design - $100" at bounding box center [913, 362] width 173 height 25
select select "upload"
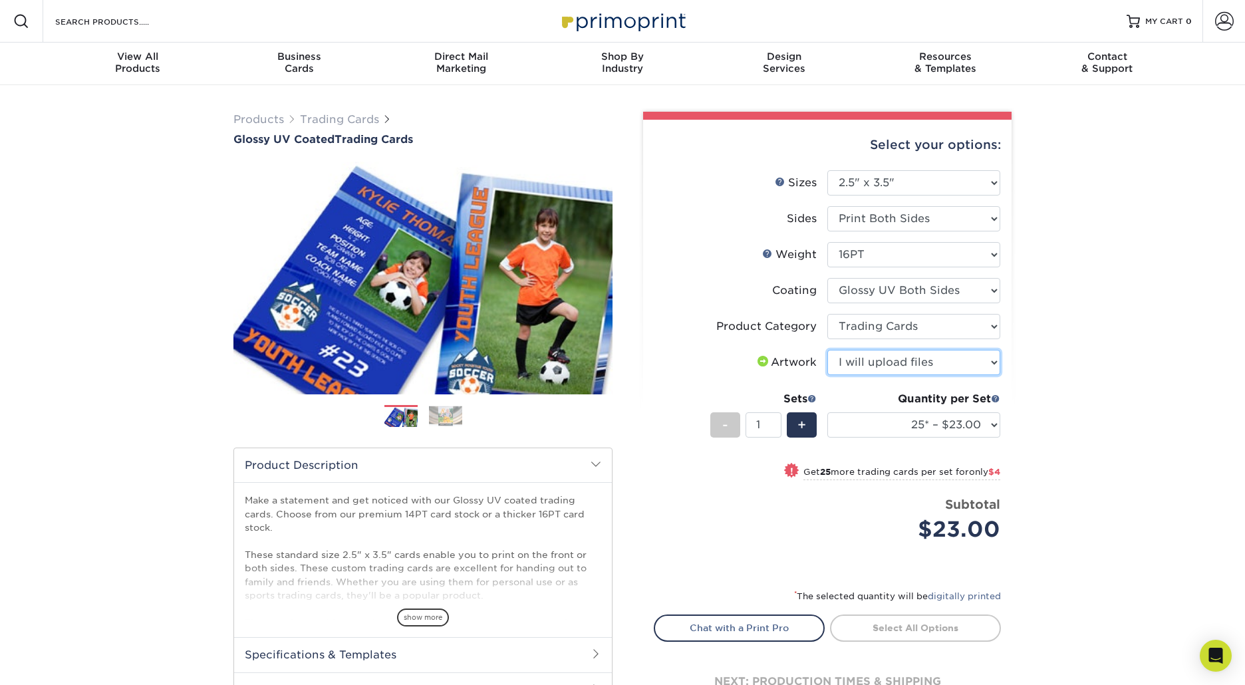
click at [827, 350] on select "Please Select I will upload files I need a design - $100" at bounding box center [913, 362] width 173 height 25
click at [882, 628] on link "Proceed to Shipping" at bounding box center [915, 626] width 171 height 24
type input "Set 1"
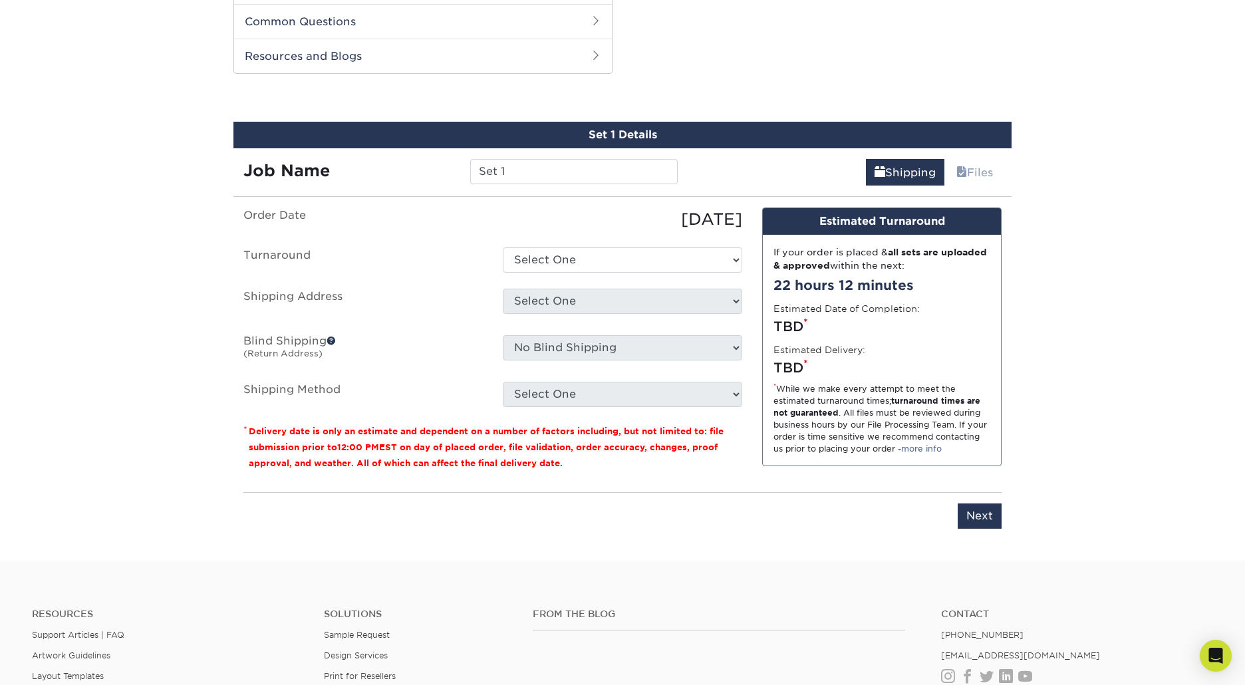
scroll to position [676, 0]
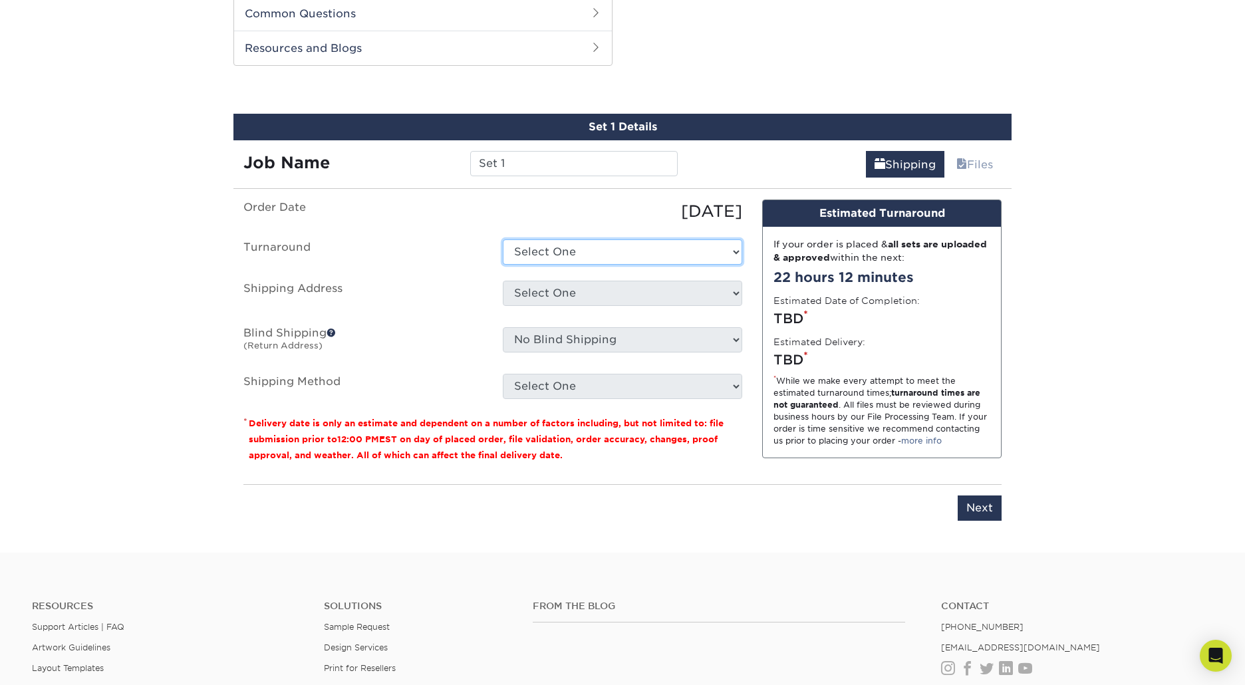
click at [596, 250] on select "Select One 2-4 Business Days 2 Day Next Business Day" at bounding box center [622, 251] width 239 height 25
select select "fb7efd0a-2cc1-4e4a-9187-b86156a018be"
click at [503, 239] on select "Select One 2-4 Business Days 2 Day Next Business Day" at bounding box center [622, 251] width 239 height 25
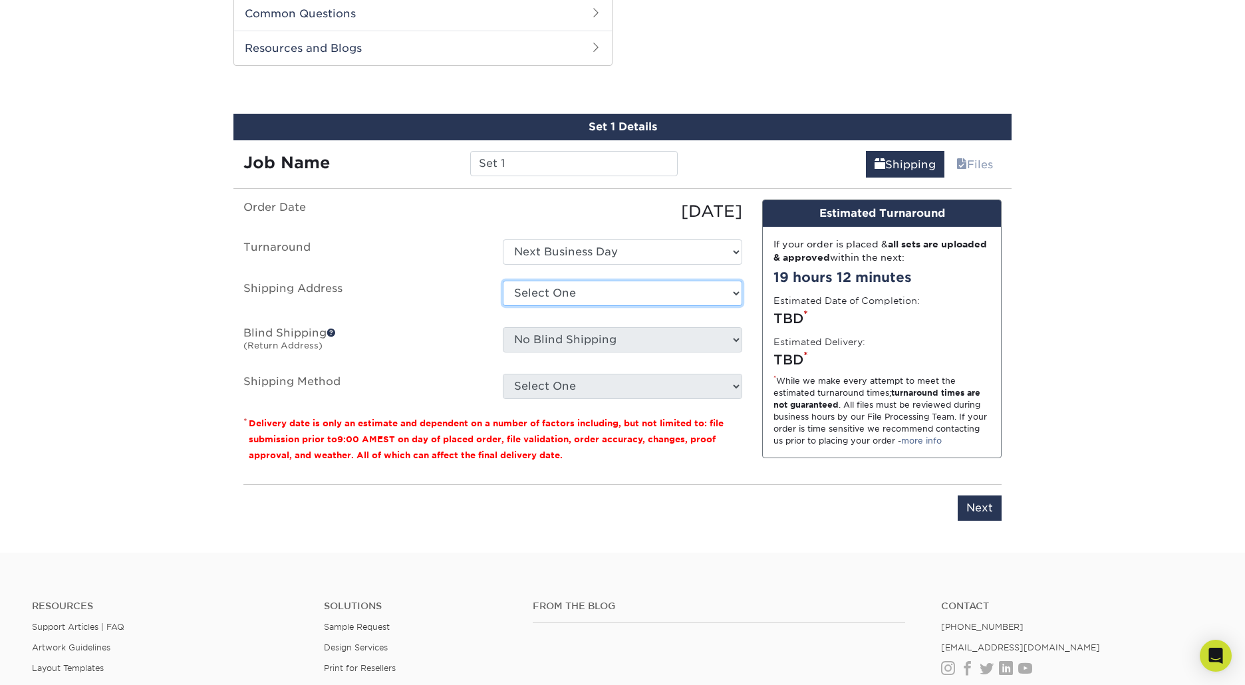
click at [586, 287] on select "Select One GIFT + Add New Address - Login" at bounding box center [622, 293] width 239 height 25
select select "286461"
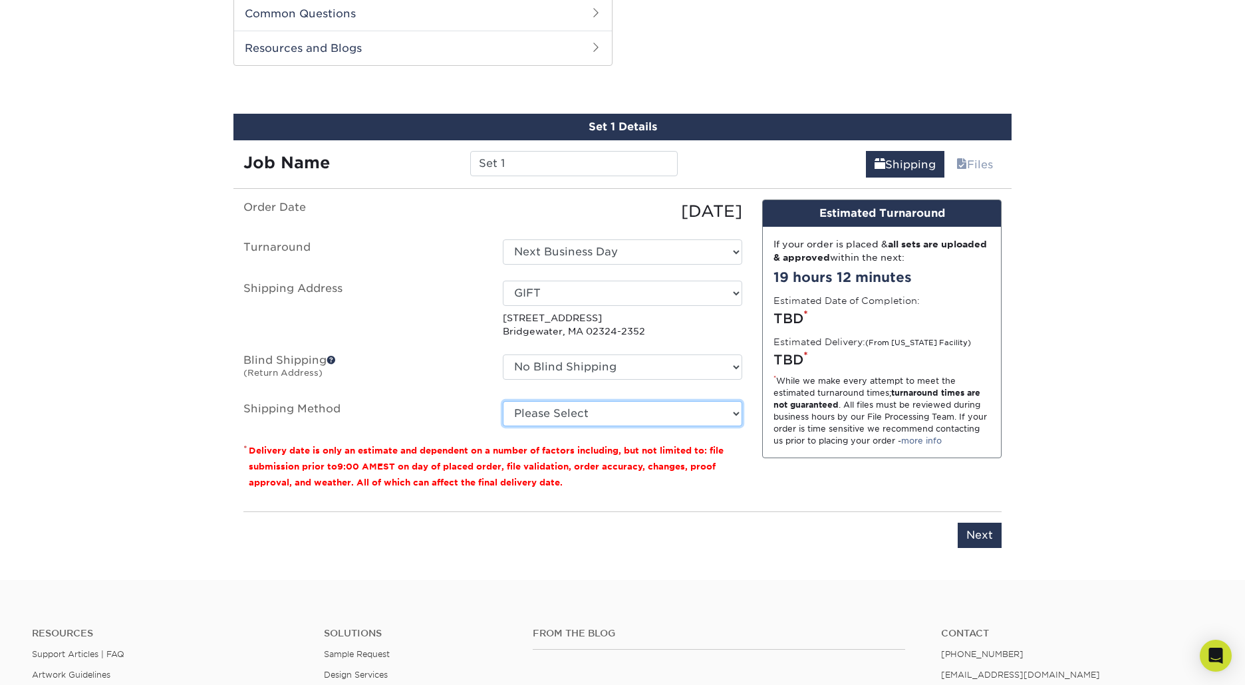
click at [553, 405] on select "Please Select 3 Day Shipping Service (+$16.68) Ground Shipping (+$16.92) 2 Day …" at bounding box center [622, 413] width 239 height 25
click at [503, 401] on select "Please Select 3 Day Shipping Service (+$16.68) Ground Shipping (+$16.92) 2 Day …" at bounding box center [622, 413] width 239 height 25
click at [691, 418] on select "Please Select 3 Day Shipping Service (+$16.68) Ground Shipping (+$16.92) 2 Day …" at bounding box center [622, 413] width 239 height 25
select select "01"
click at [503, 401] on select "Please Select 3 Day Shipping Service (+$16.68) Ground Shipping (+$16.92) 2 Day …" at bounding box center [622, 413] width 239 height 25
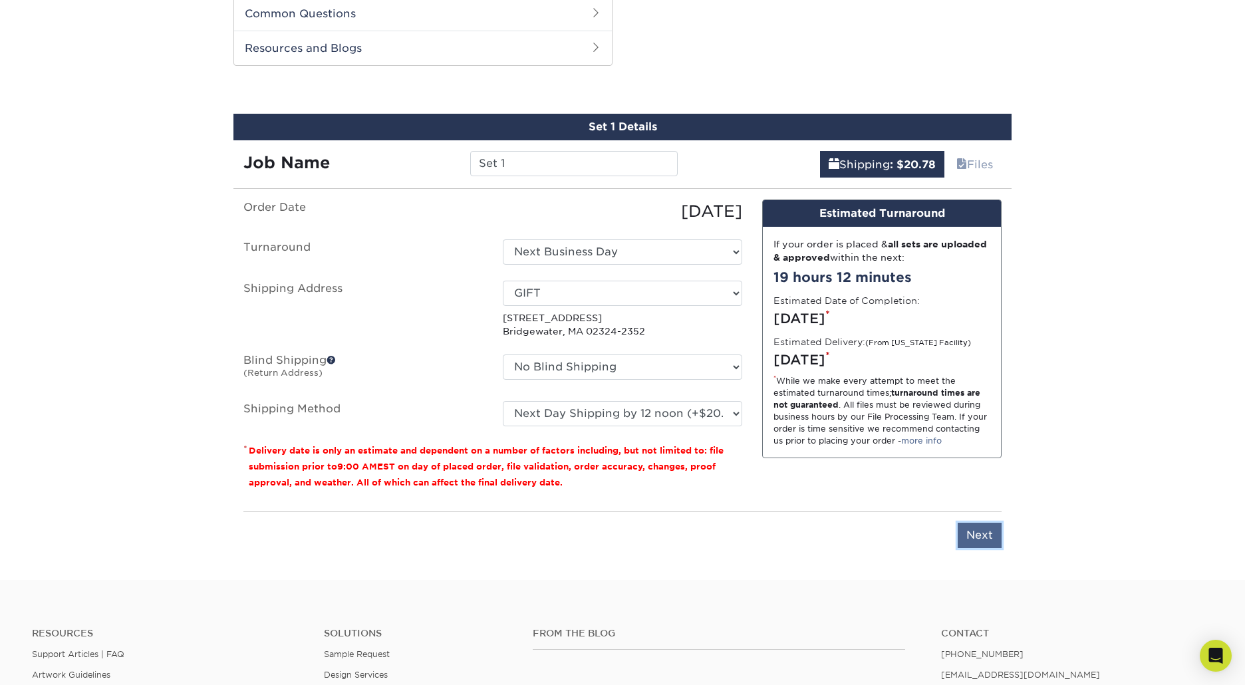
click at [985, 533] on input "Next" at bounding box center [979, 535] width 44 height 25
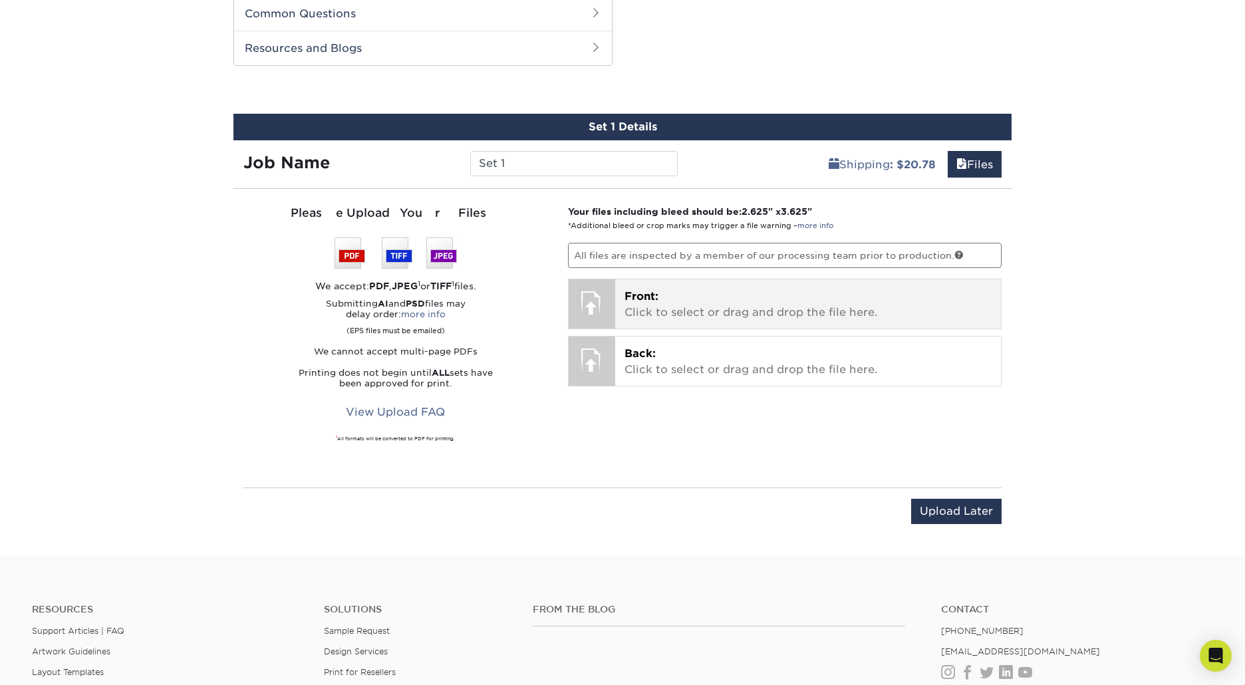
click at [710, 316] on p "Front: Click to select or drag and drop the file here." at bounding box center [808, 305] width 368 height 32
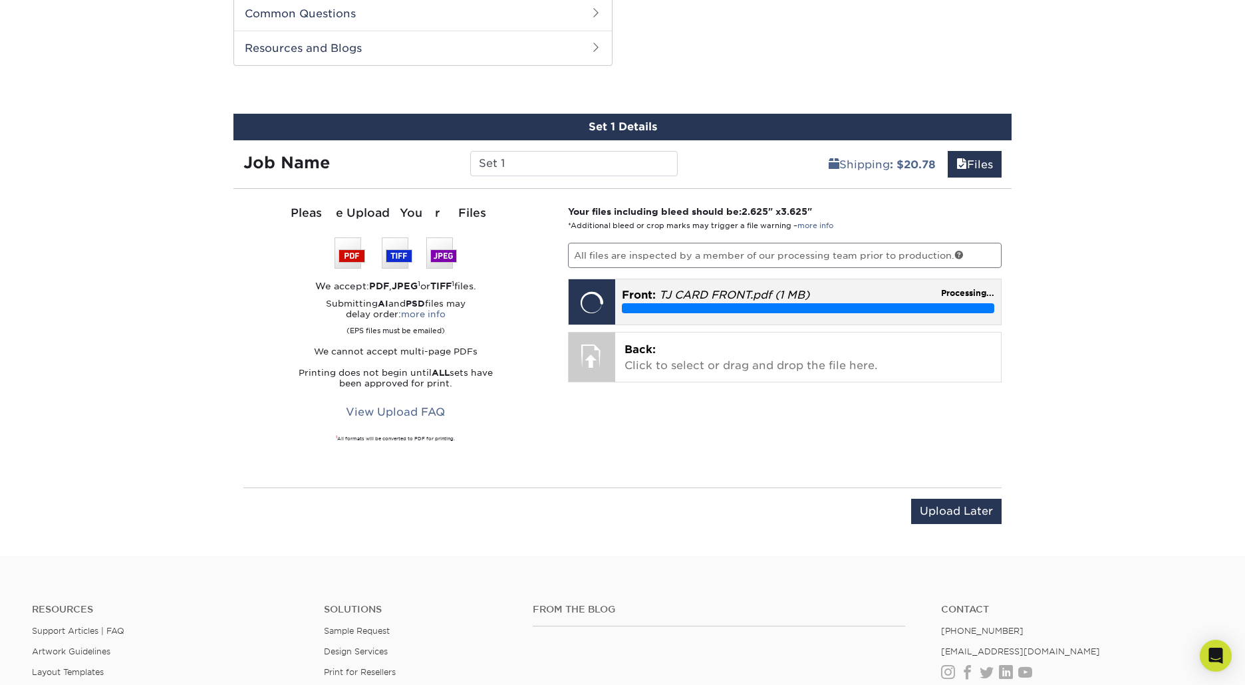
click at [729, 314] on div "Front: TJ CARD FRONT.pdf (1 MB) Processing..." at bounding box center [808, 300] width 386 height 42
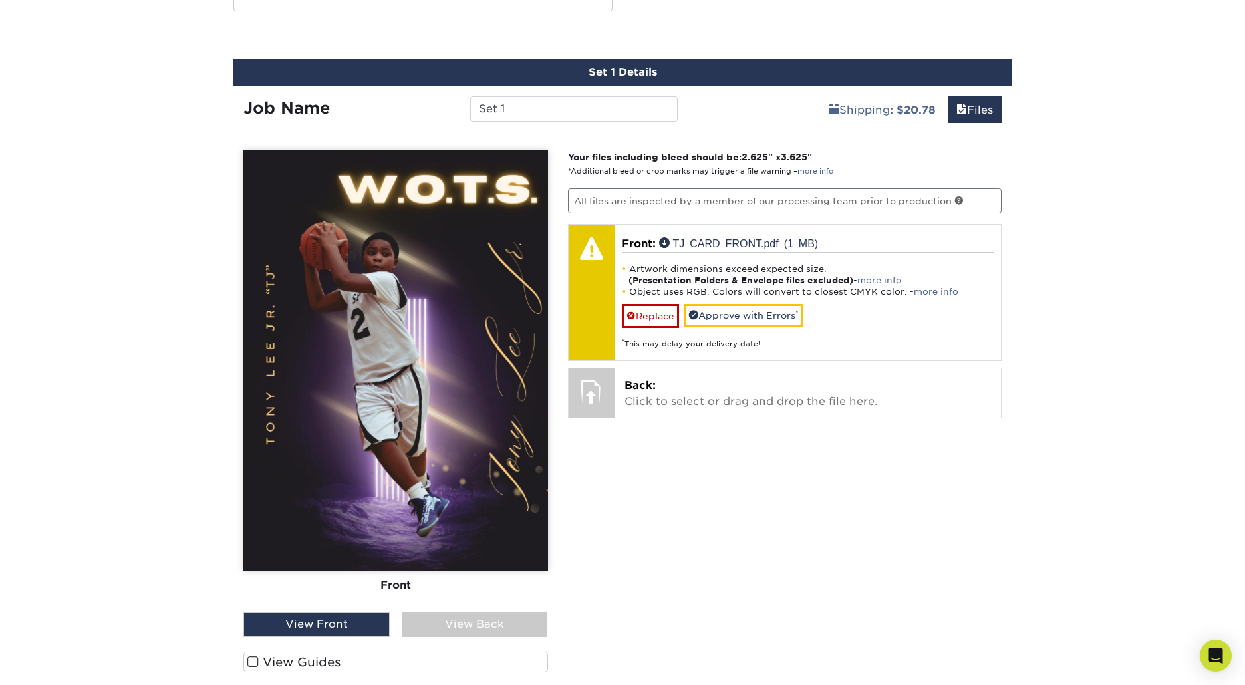
scroll to position [733, 0]
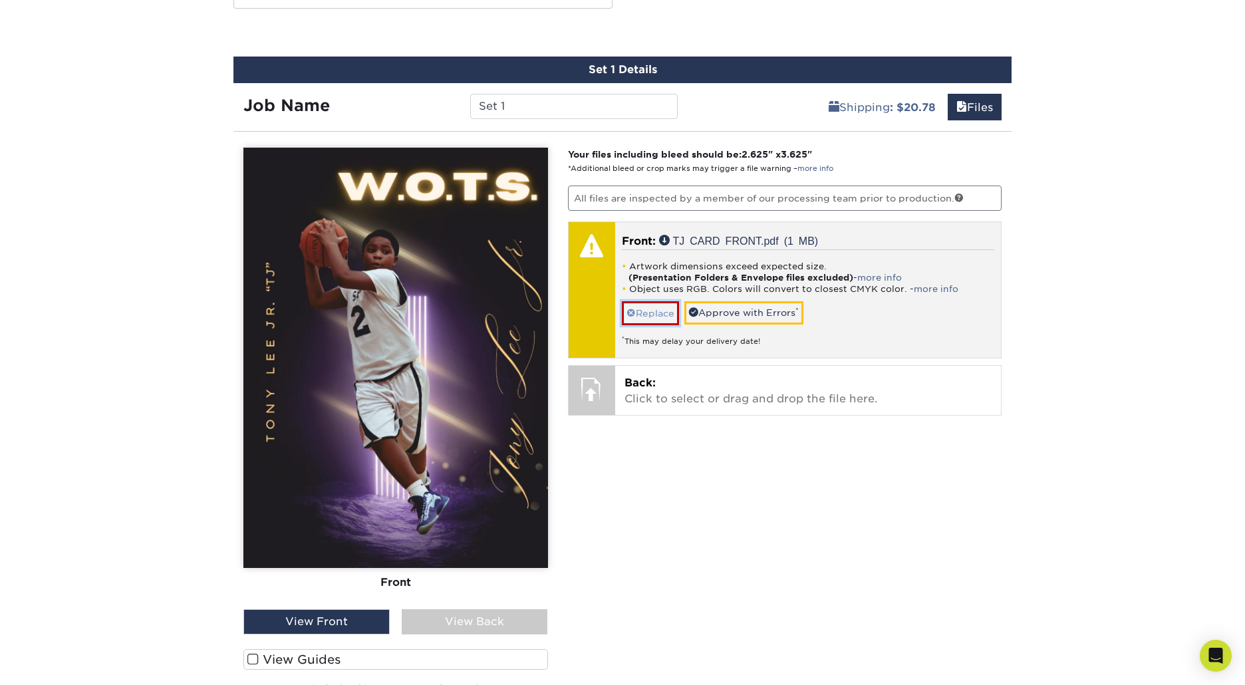
click at [645, 316] on link "Replace" at bounding box center [650, 312] width 57 height 23
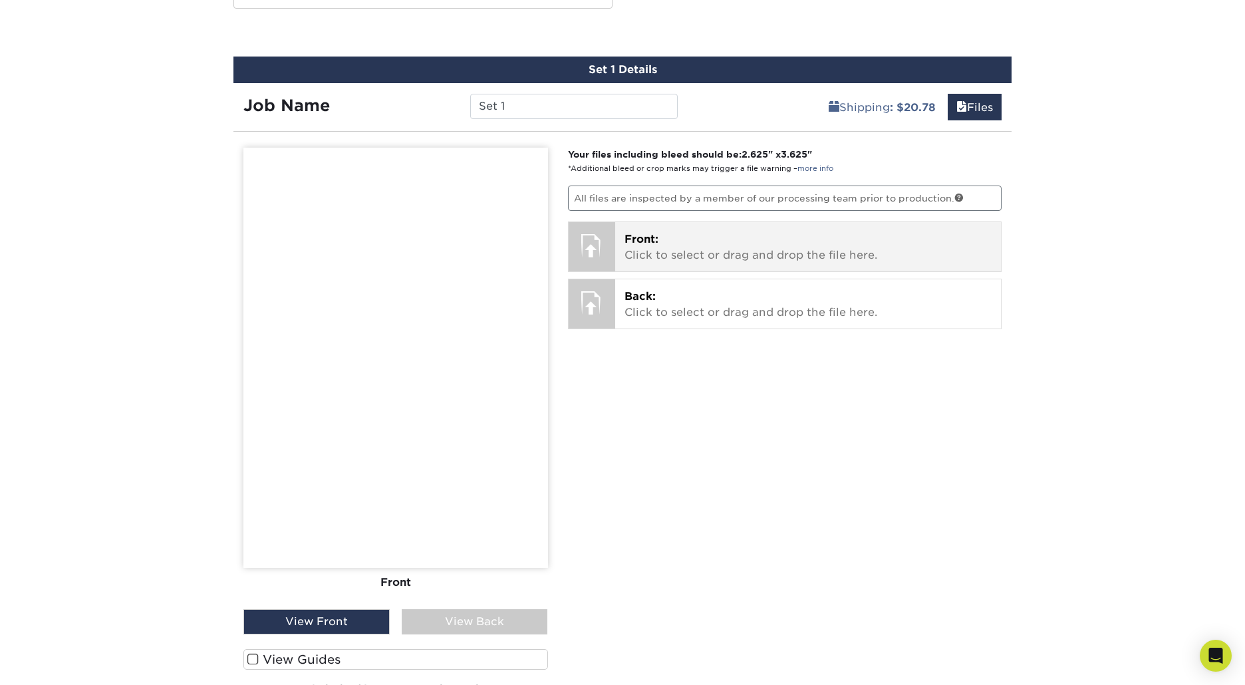
click at [690, 245] on p "Front: Click to select or drag and drop the file here." at bounding box center [808, 247] width 368 height 32
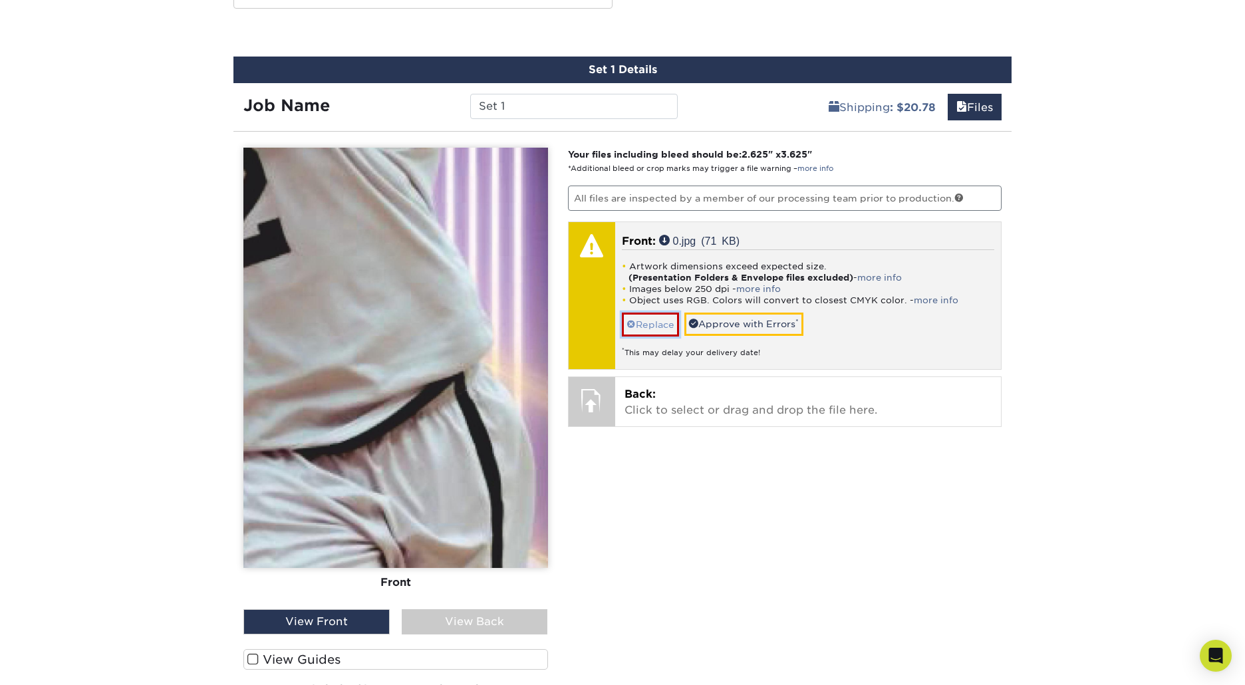
click at [669, 322] on link "Replace" at bounding box center [650, 323] width 57 height 23
